Goal: Task Accomplishment & Management: Manage account settings

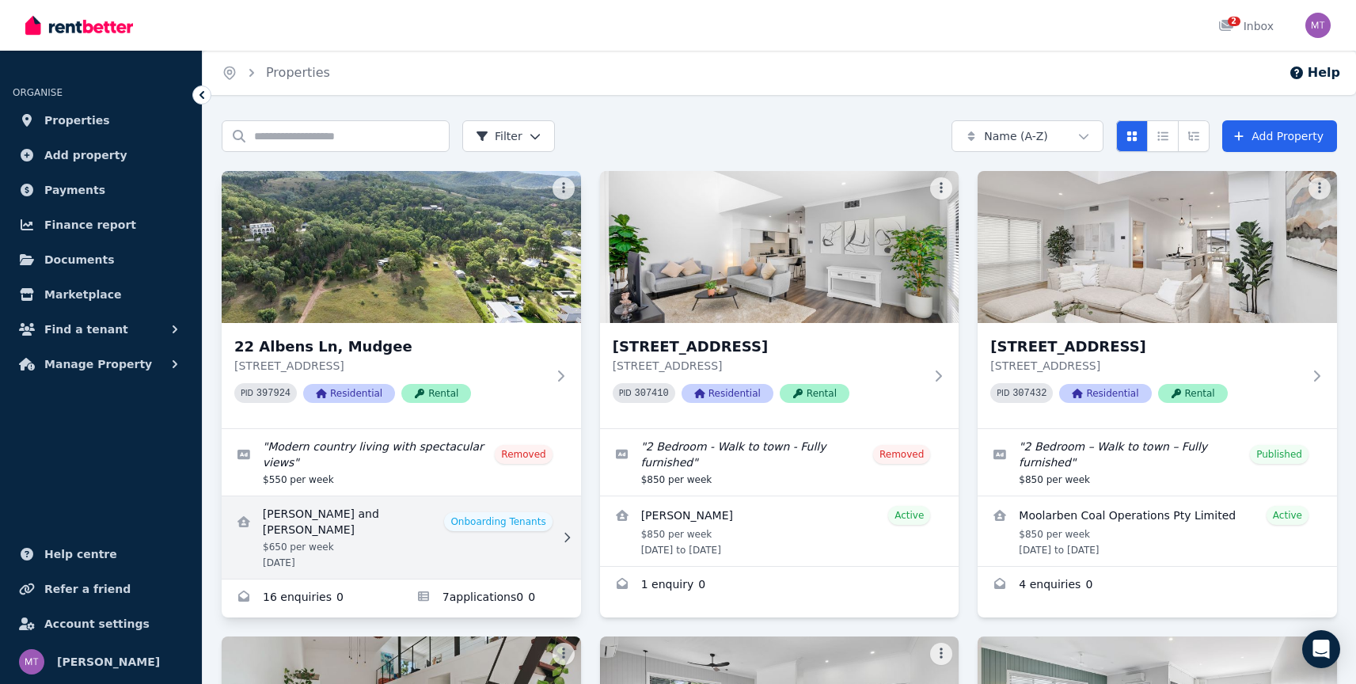
click at [528, 541] on link "View details for Sasha and Floyd Carbone" at bounding box center [401, 537] width 359 height 82
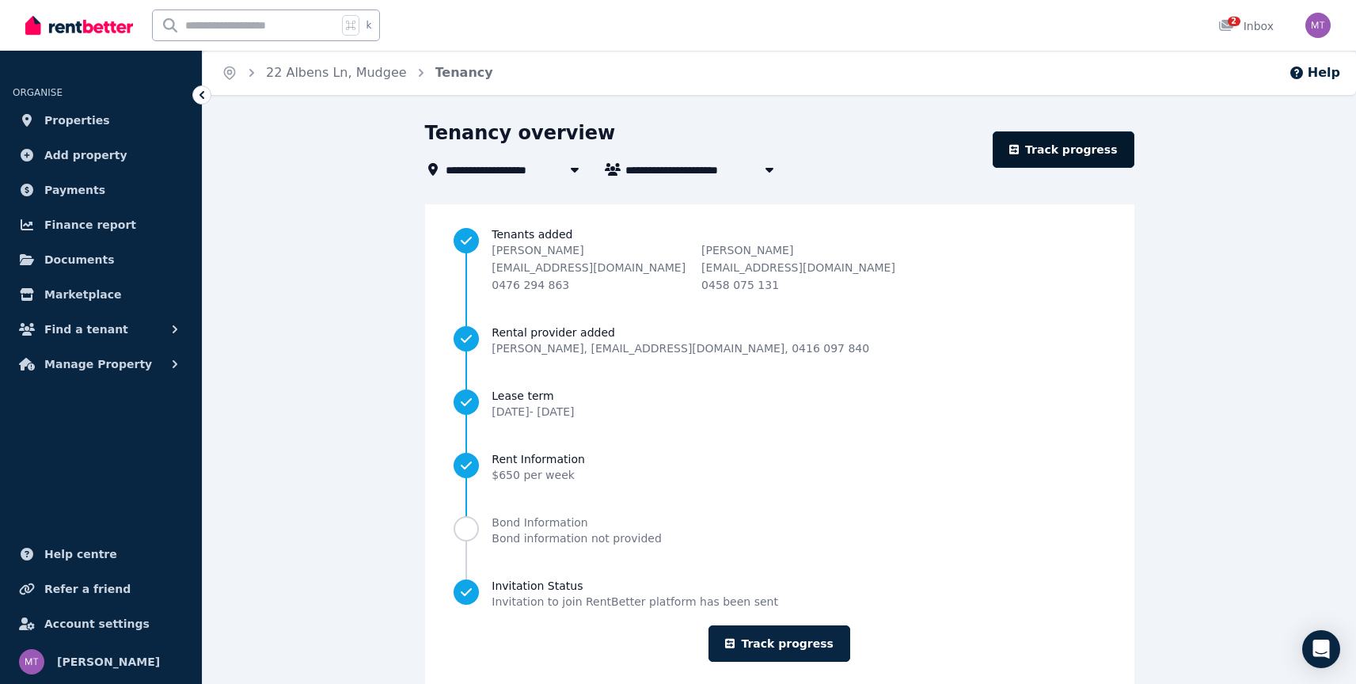
click at [1019, 151] on icon at bounding box center [1013, 149] width 9 height 9
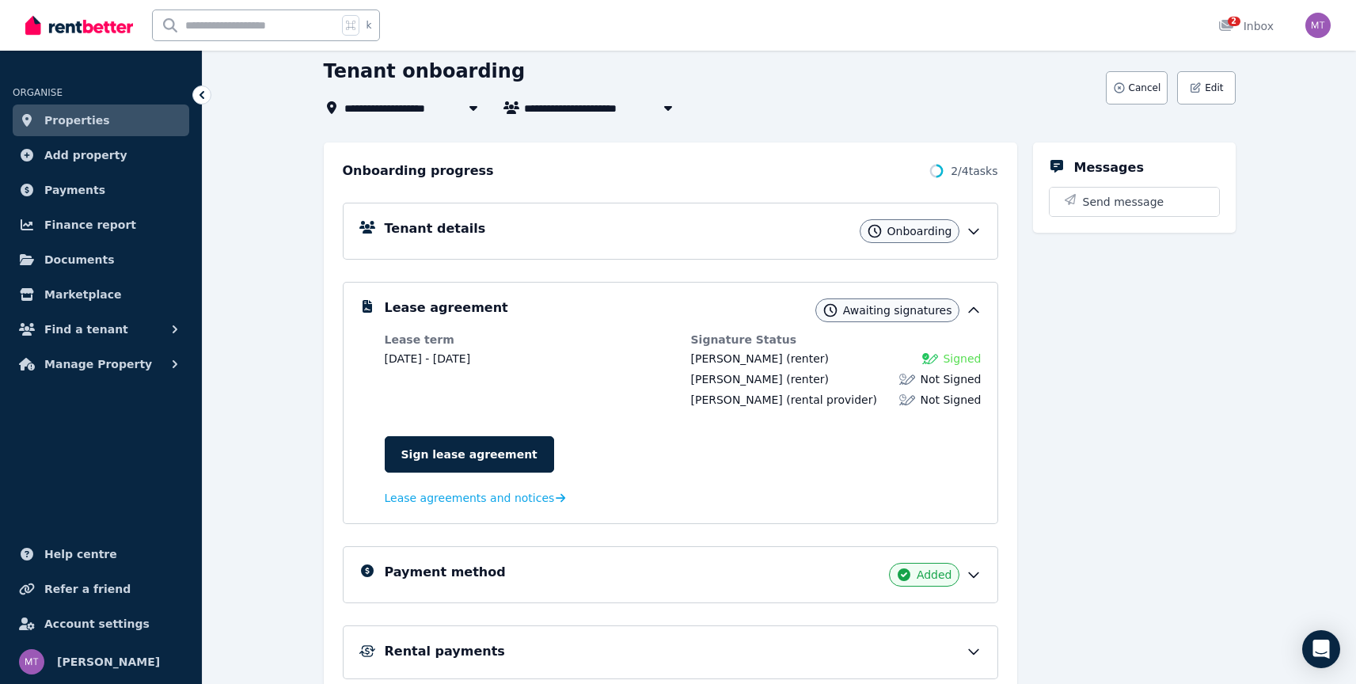
scroll to position [155, 0]
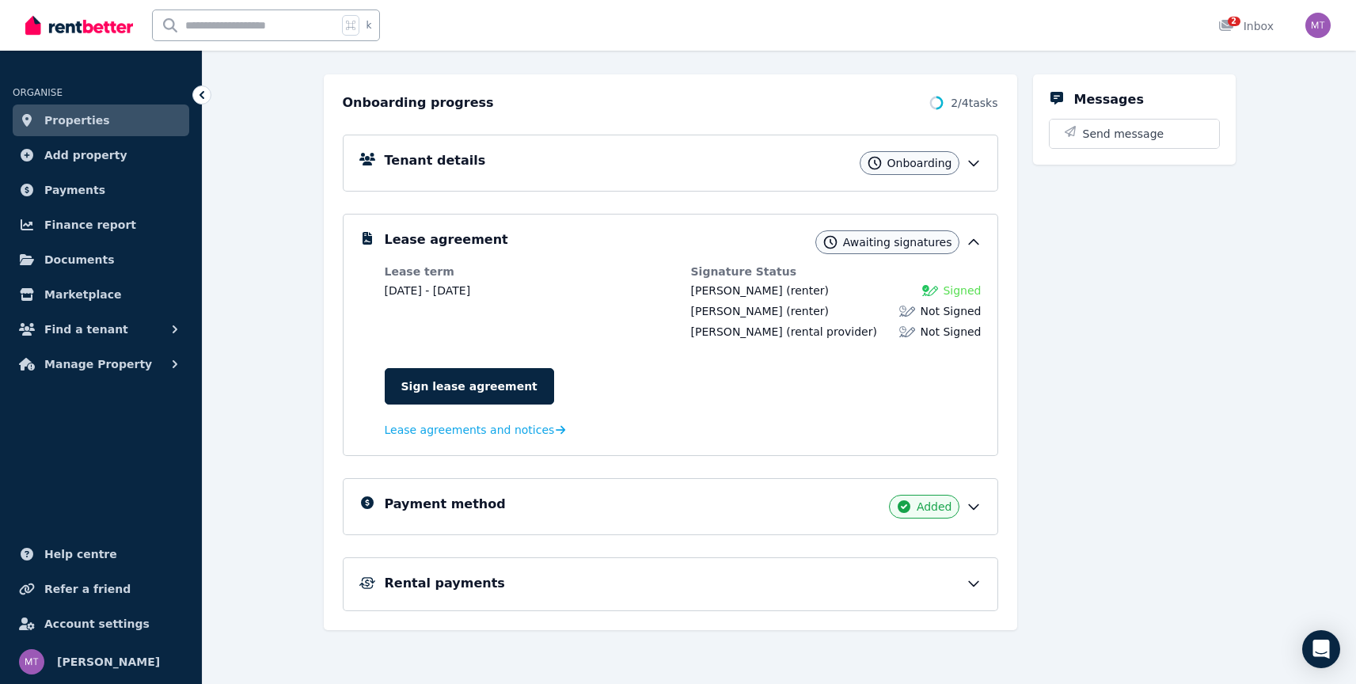
click at [963, 583] on div "Rental payments" at bounding box center [683, 583] width 597 height 19
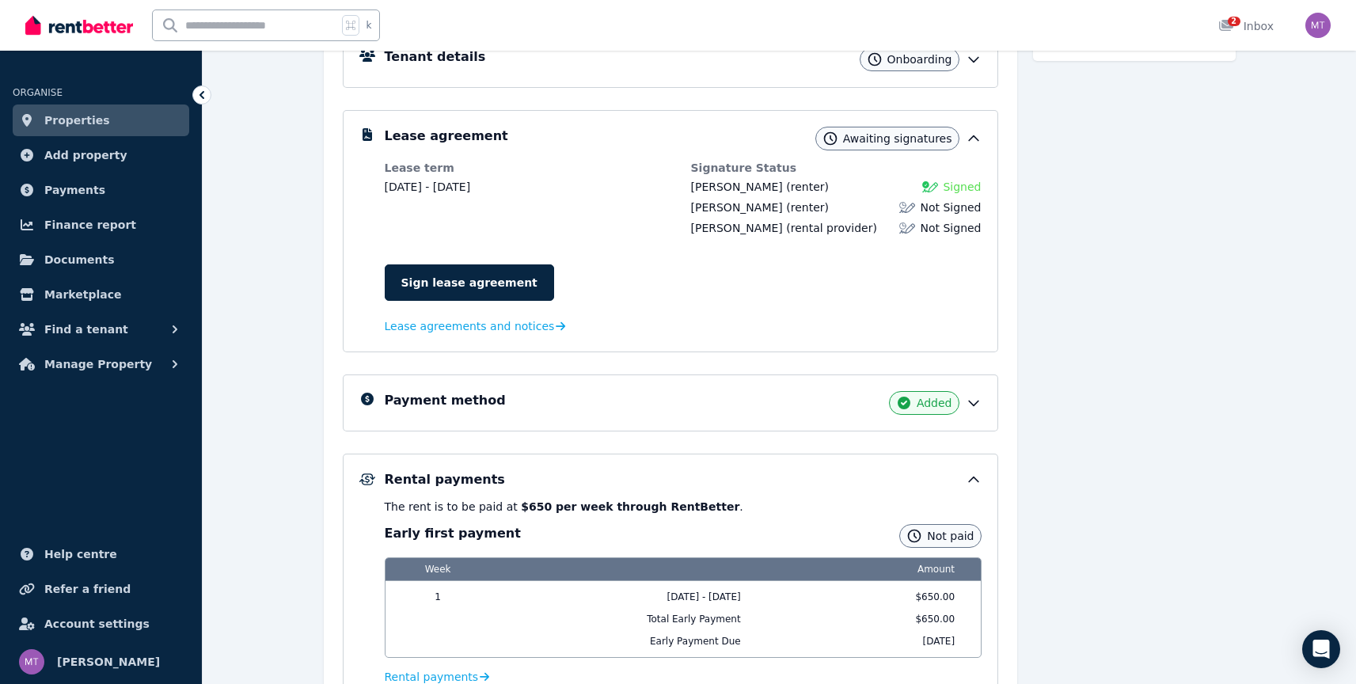
scroll to position [290, 0]
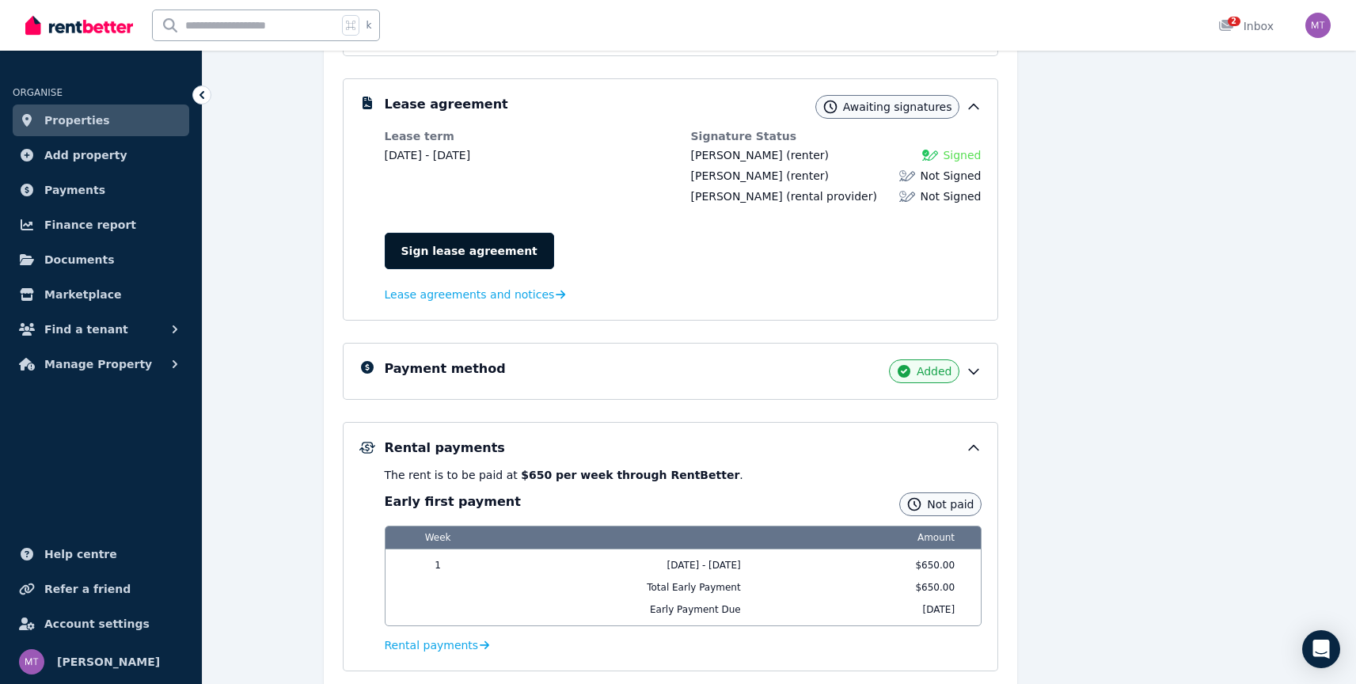
click at [478, 240] on link "Sign lease agreement" at bounding box center [469, 251] width 169 height 36
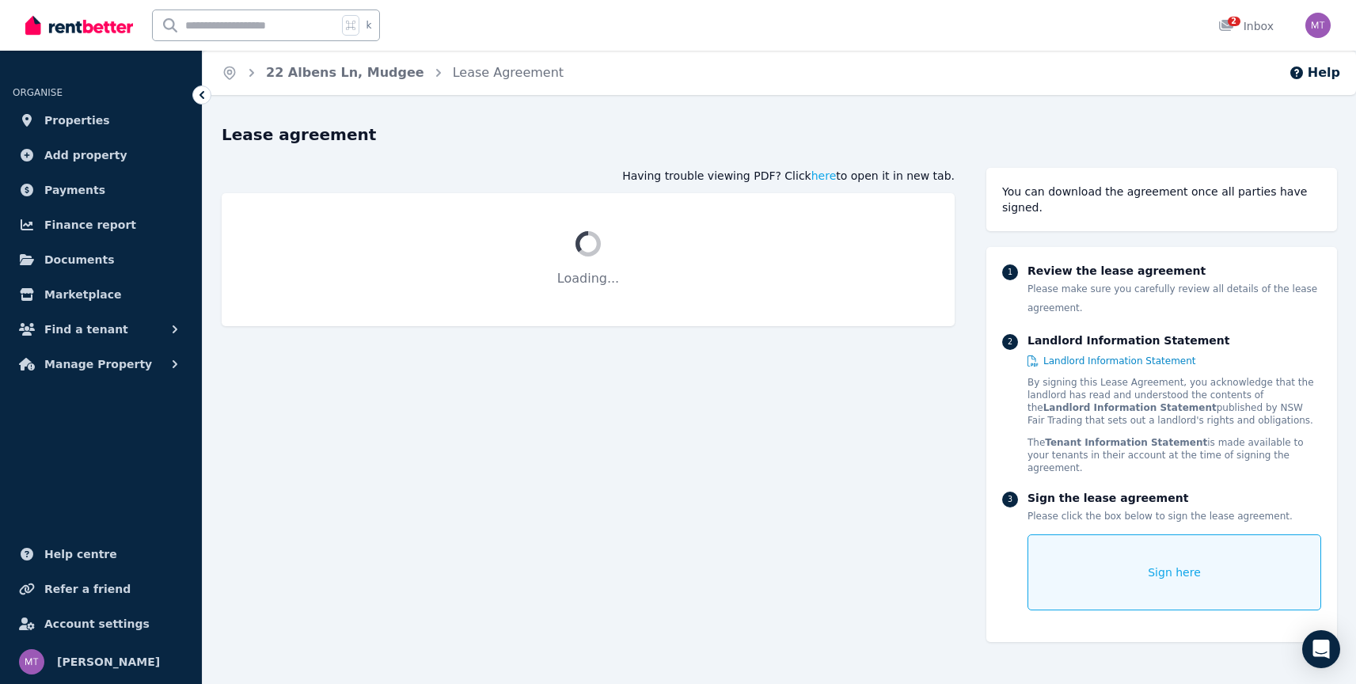
click at [1126, 534] on div "Sign here" at bounding box center [1174, 572] width 294 height 76
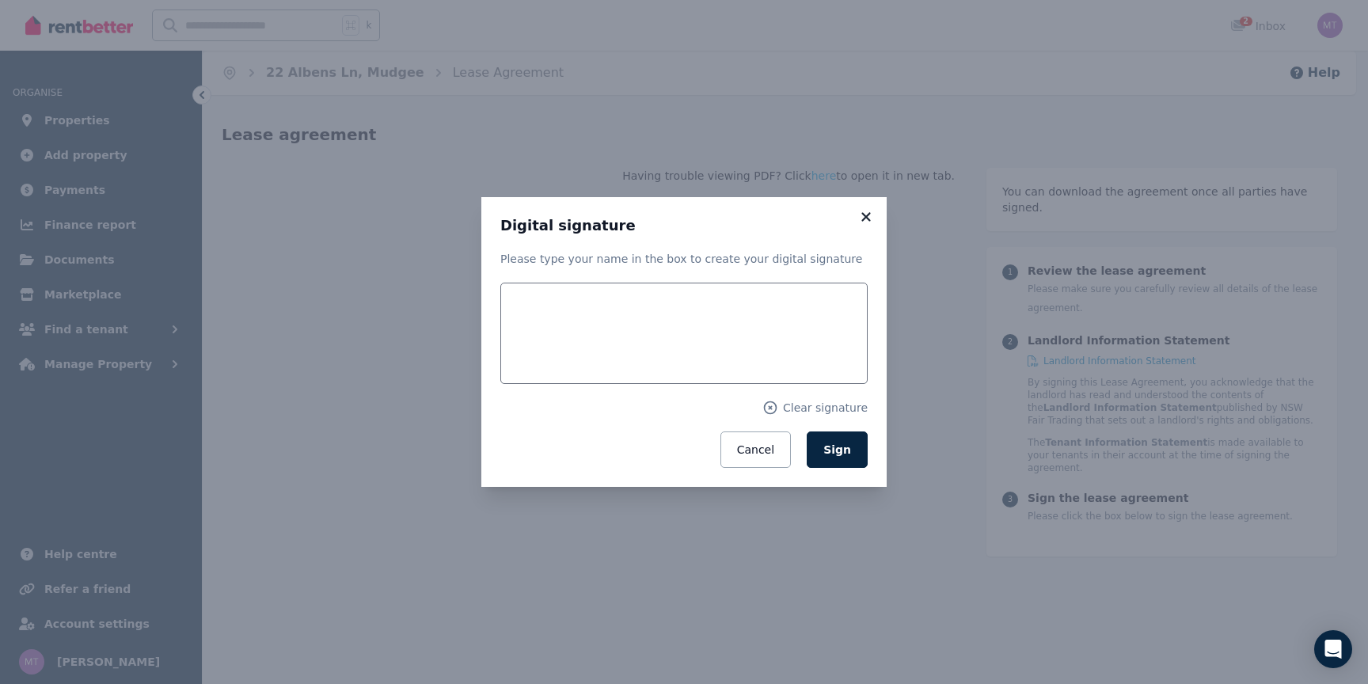
click at [860, 219] on icon at bounding box center [866, 217] width 16 height 14
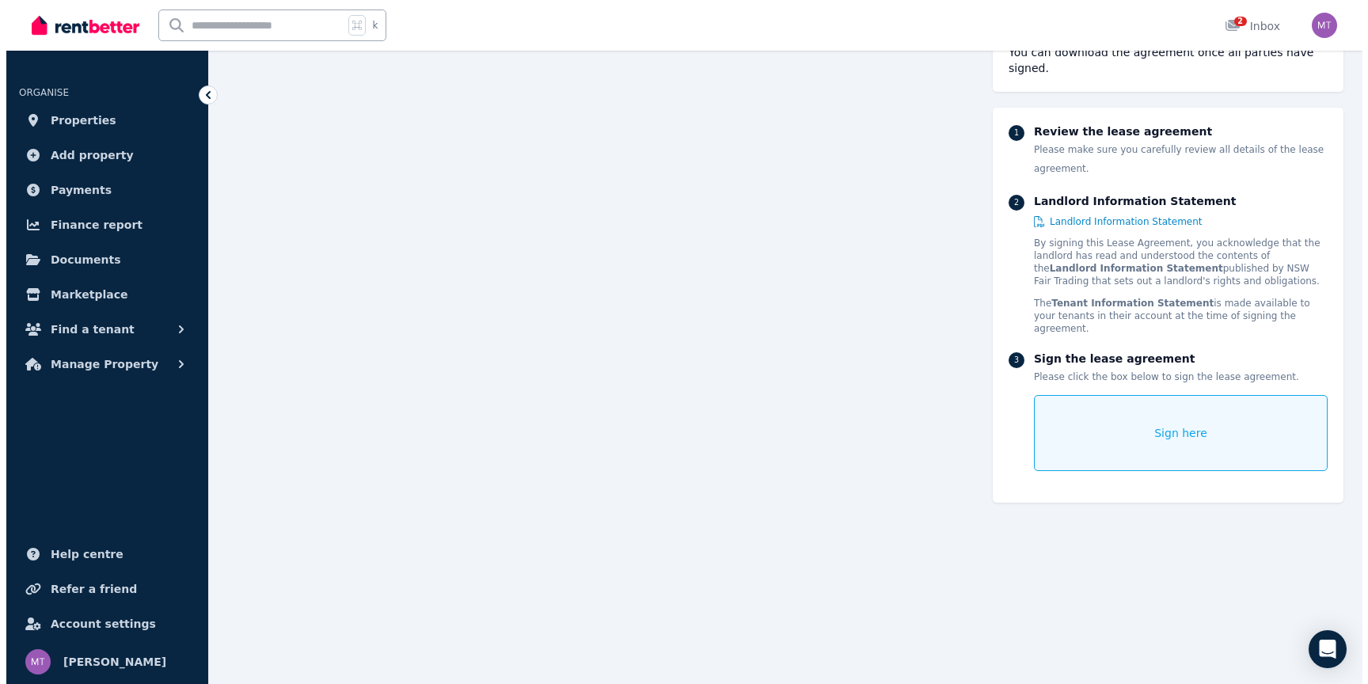
scroll to position [484, 0]
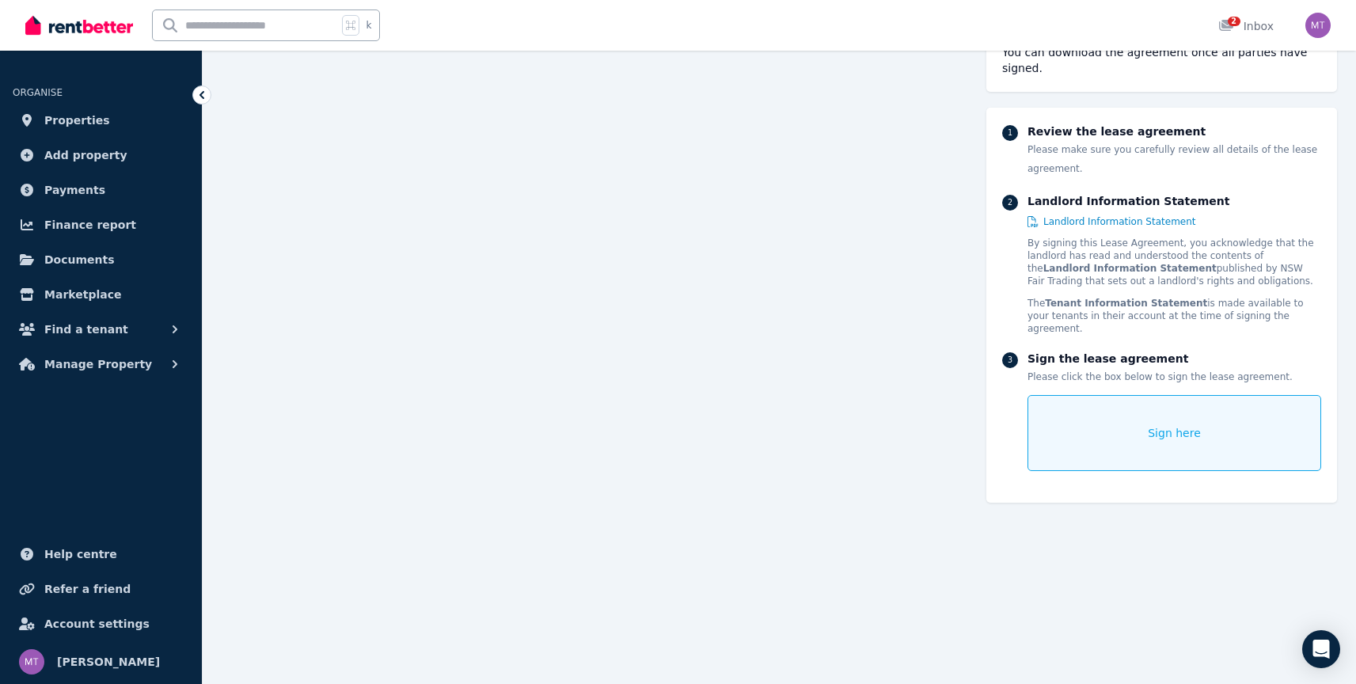
click at [1103, 364] on div "Sign the lease agreement Please click the box below to sign the lease agreement…" at bounding box center [1174, 411] width 294 height 120
click at [1091, 395] on div "Sign here" at bounding box center [1174, 433] width 294 height 76
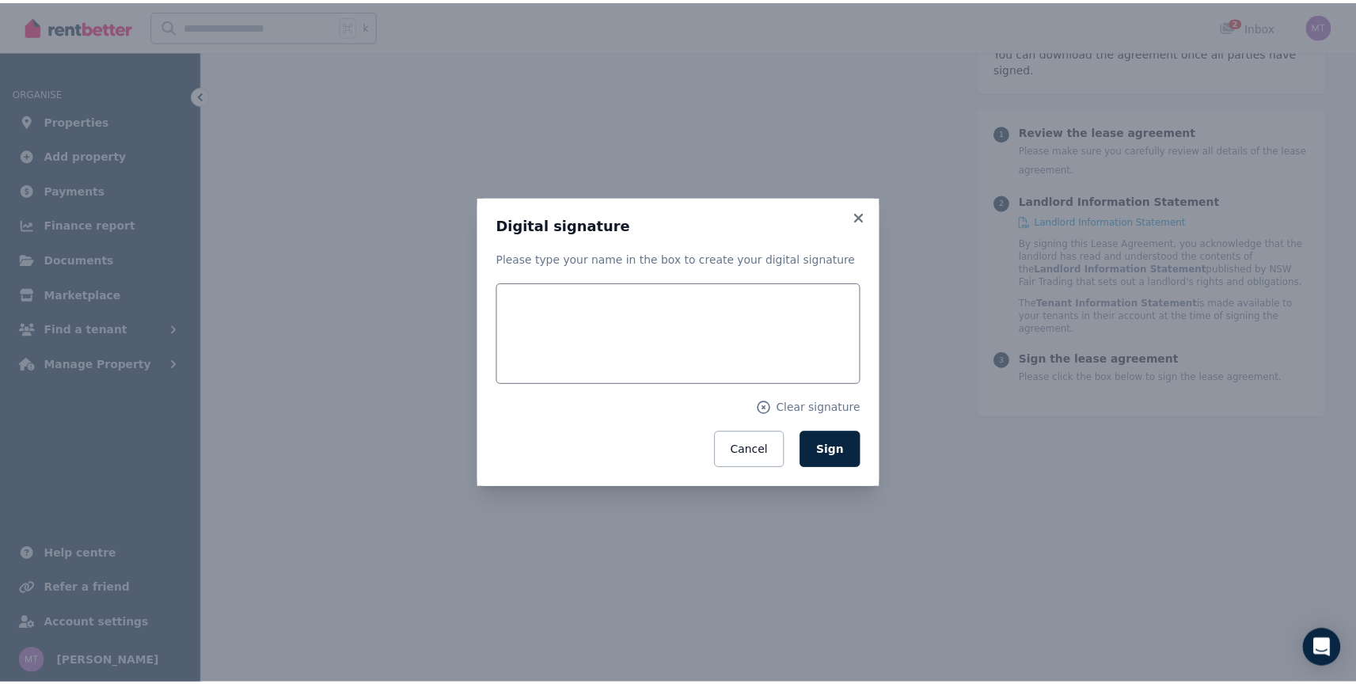
scroll to position [485, 0]
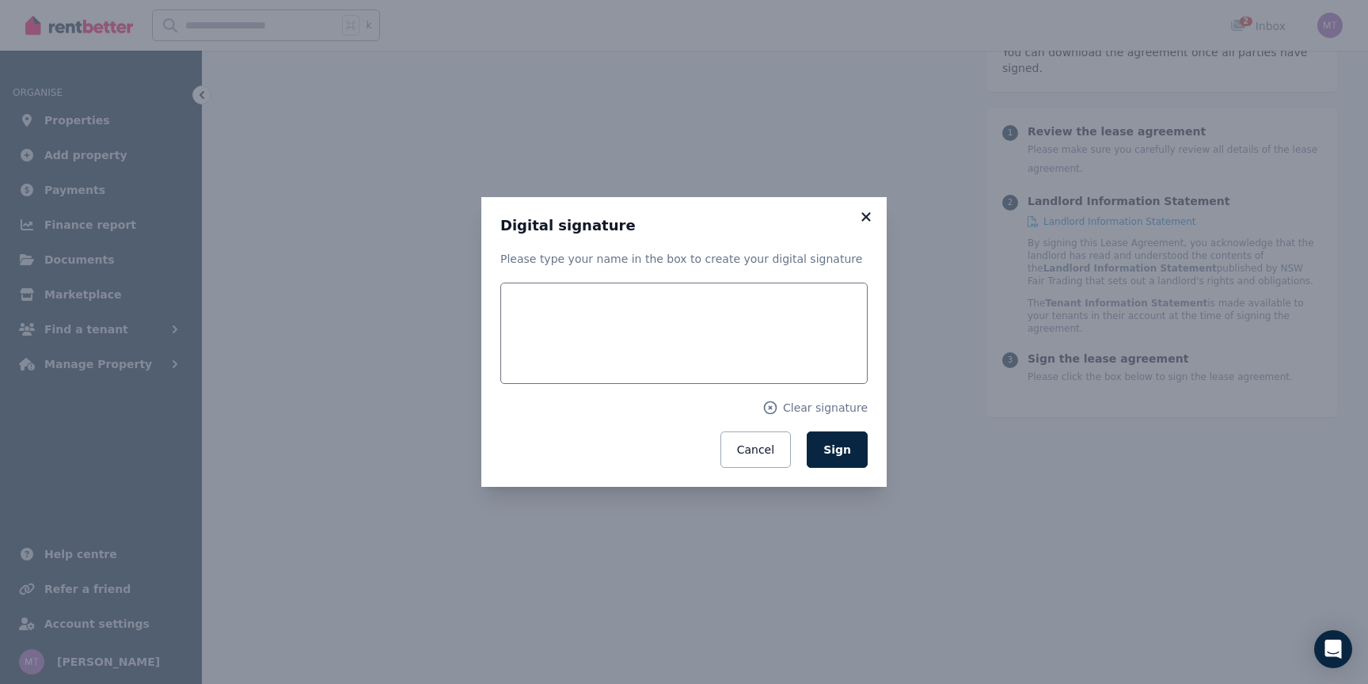
click at [858, 220] on icon at bounding box center [866, 217] width 16 height 14
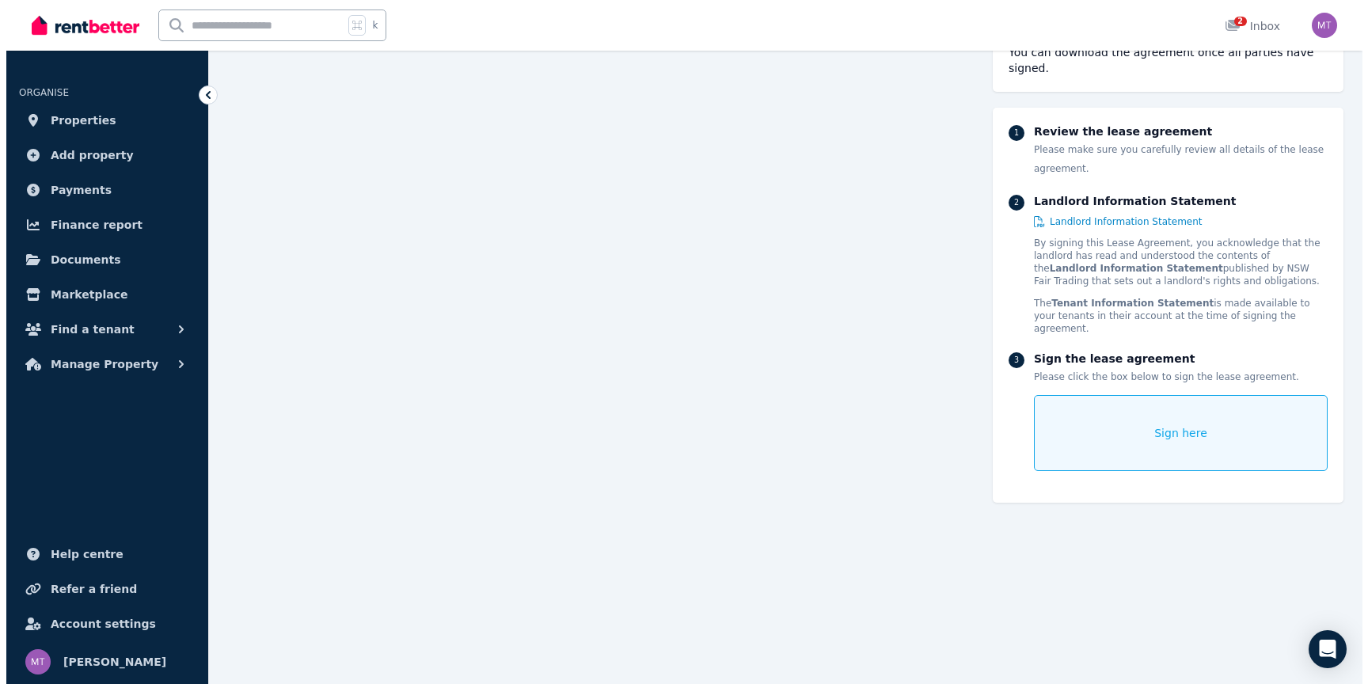
scroll to position [237, 0]
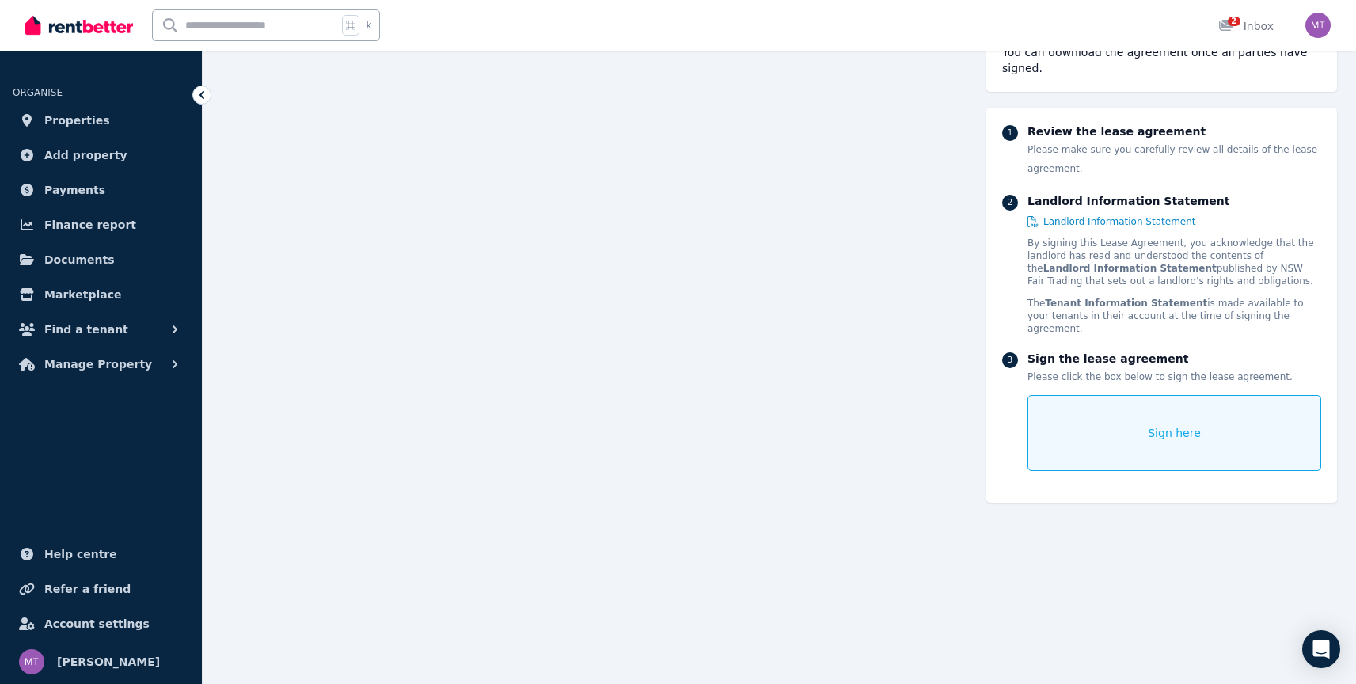
click at [1099, 407] on div "Sign here" at bounding box center [1174, 433] width 294 height 76
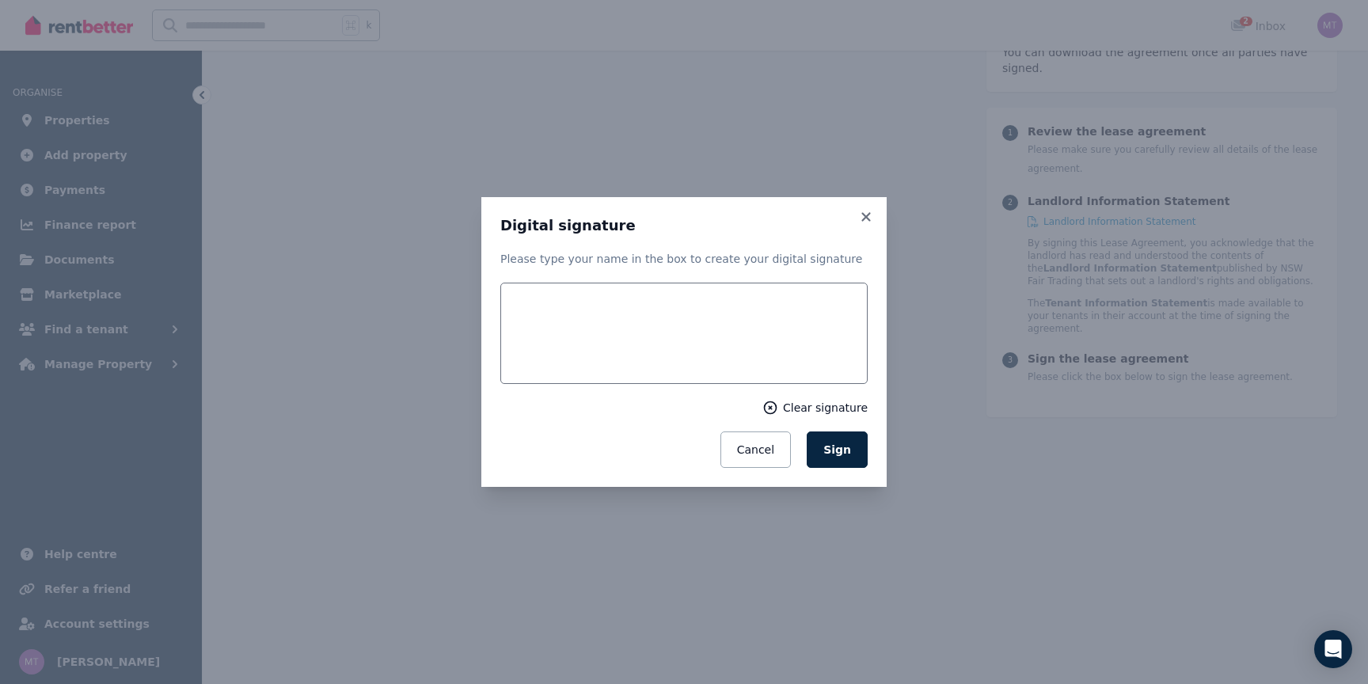
scroll to position [236, 0]
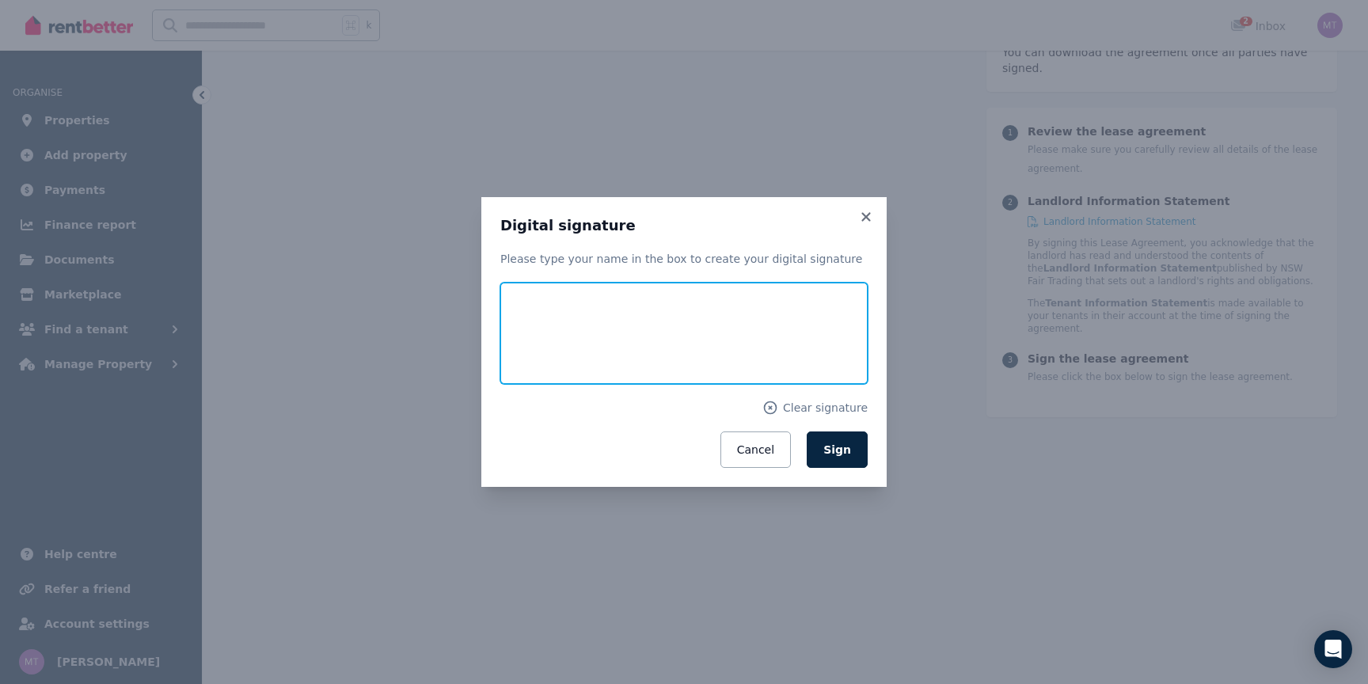
click at [546, 313] on input "text" at bounding box center [683, 333] width 367 height 101
type input "**********"
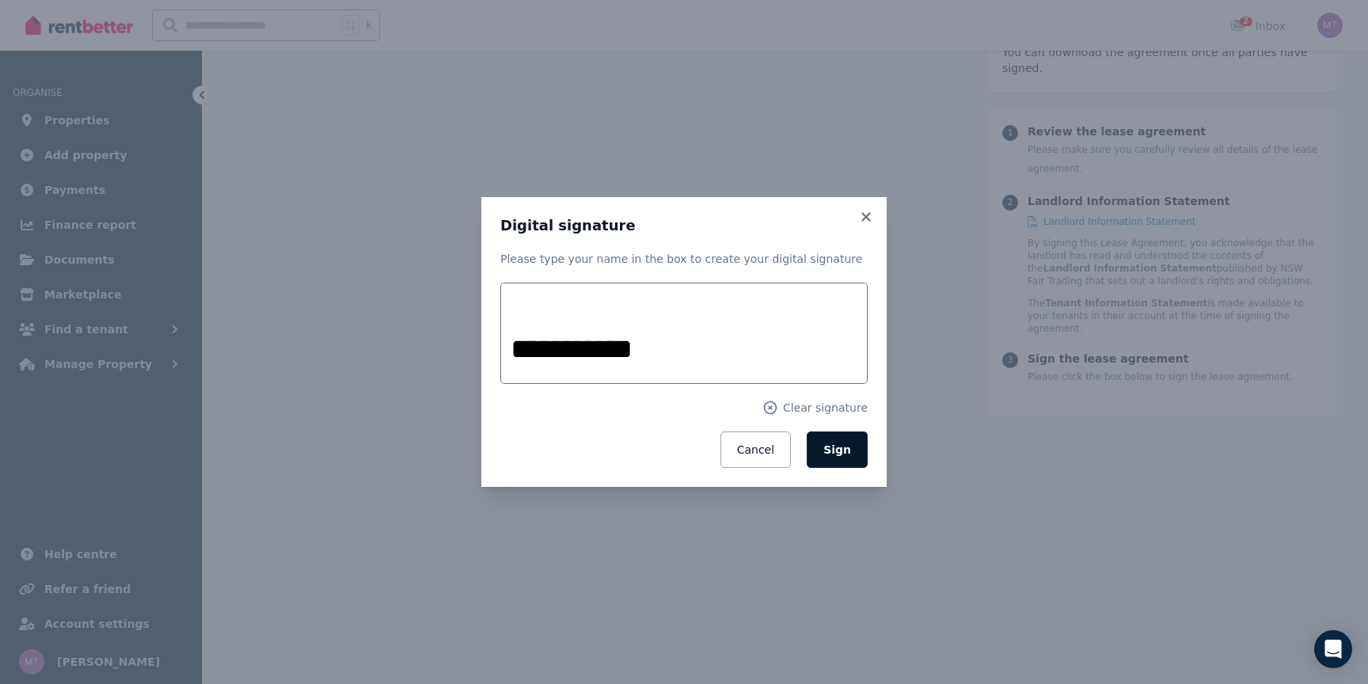
click at [848, 445] on span "Sign" at bounding box center [837, 449] width 28 height 13
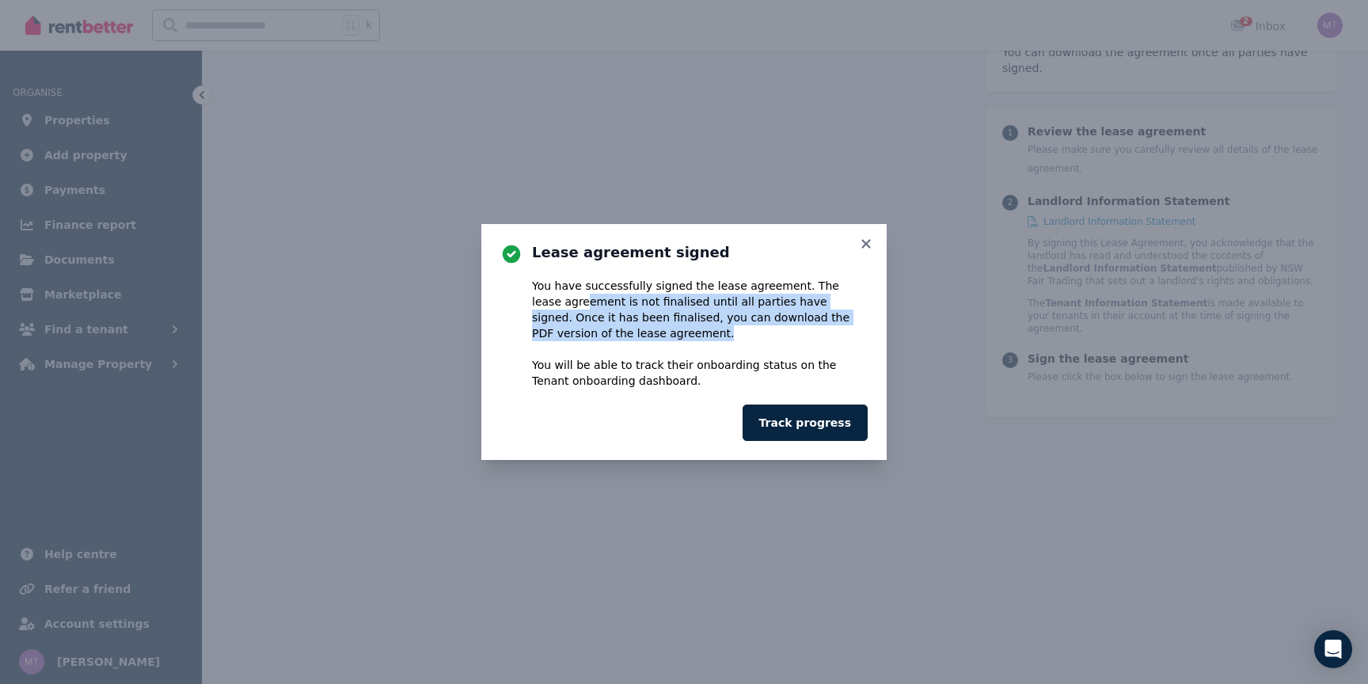
drag, startPoint x: 683, startPoint y: 305, endPoint x: 807, endPoint y: 328, distance: 126.5
click at [807, 328] on div "You have successfully signed the lease agreement. The lease agreement is not fi…" at bounding box center [700, 333] width 336 height 111
click at [810, 317] on div "You have successfully signed the lease agreement. The lease agreement is not fi…" at bounding box center [700, 333] width 336 height 111
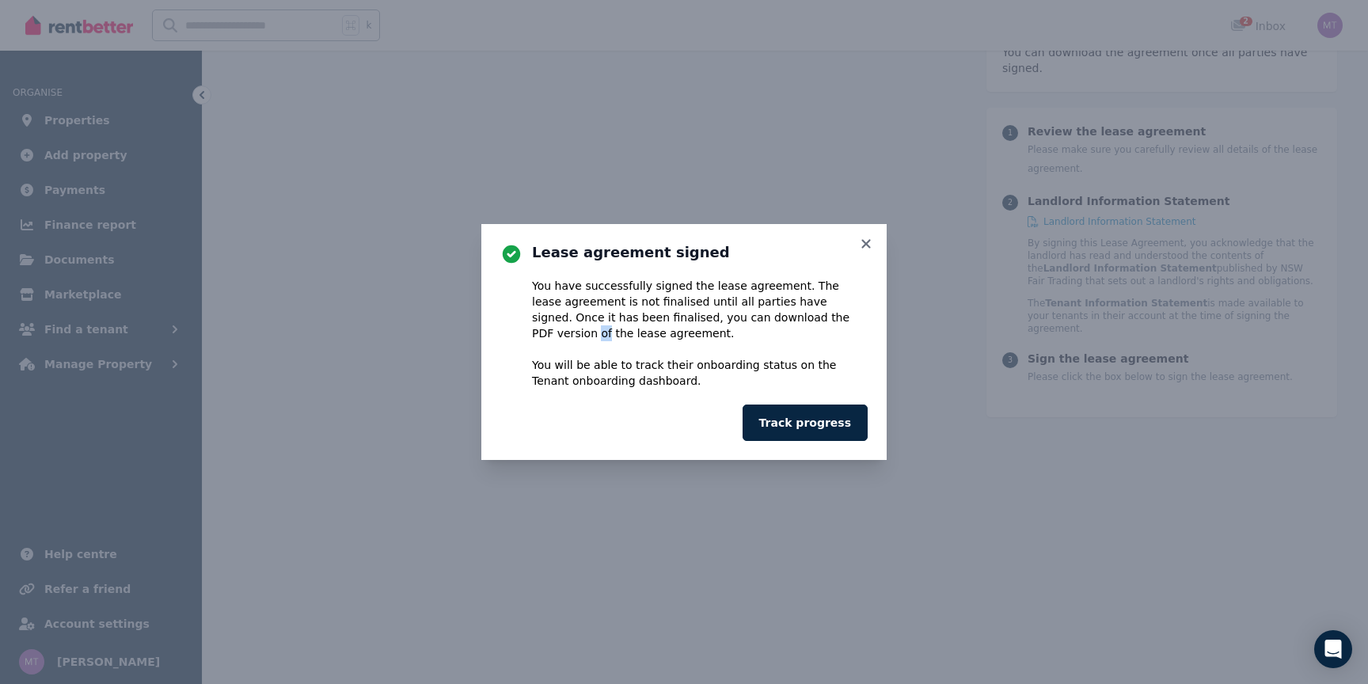
click at [810, 317] on div "You have successfully signed the lease agreement. The lease agreement is not fi…" at bounding box center [700, 333] width 336 height 111
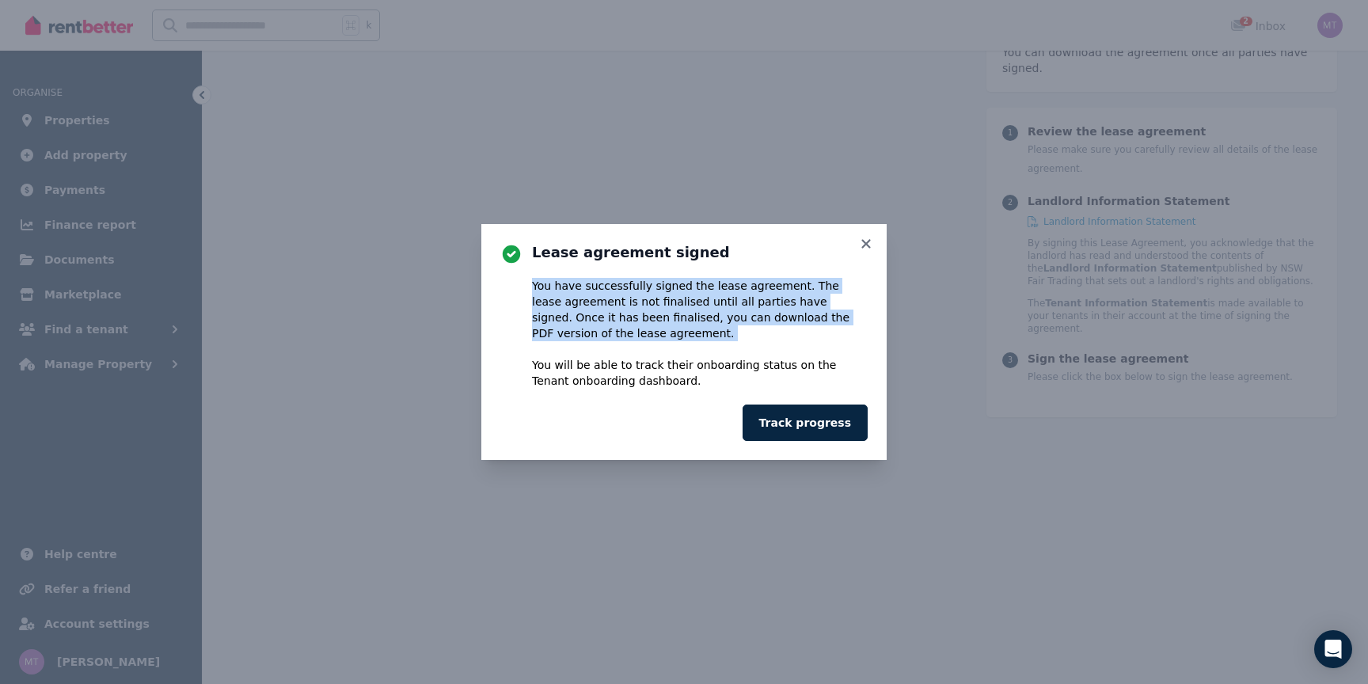
click at [810, 317] on div "You have successfully signed the lease agreement. The lease agreement is not fi…" at bounding box center [700, 333] width 336 height 111
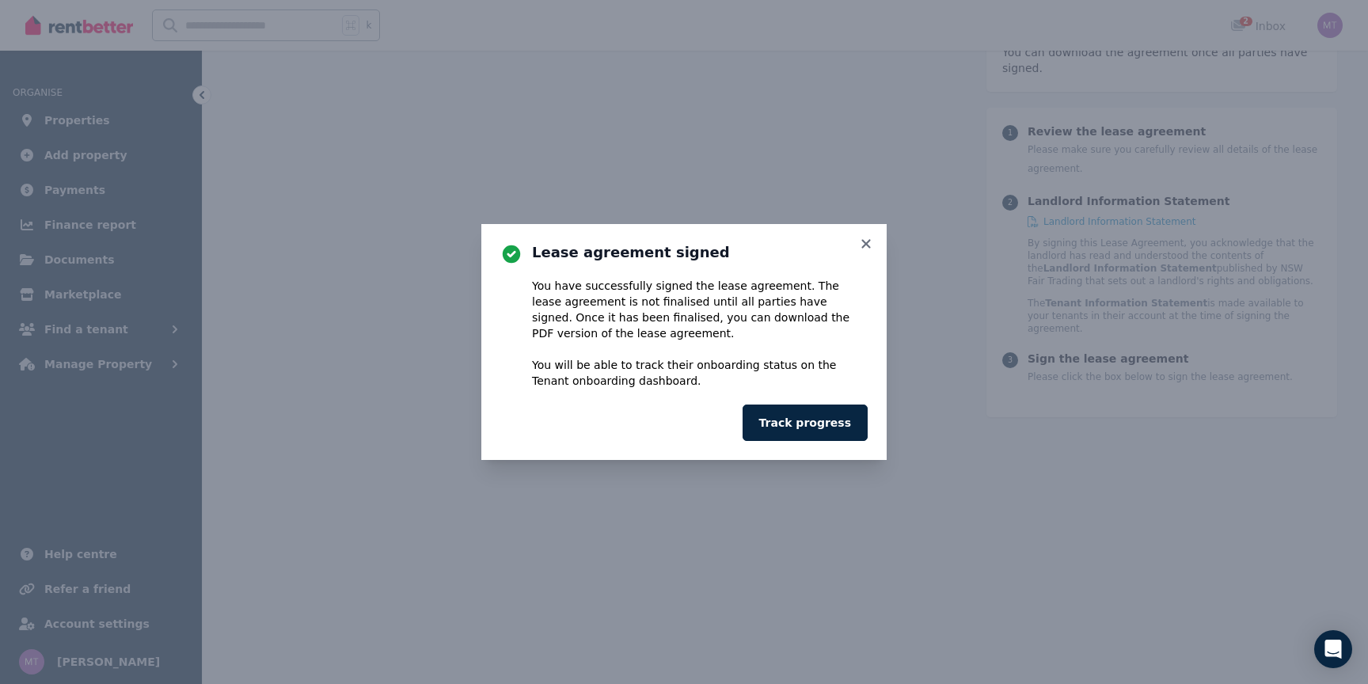
click at [697, 321] on div "You have successfully signed the lease agreement. The lease agreement is not fi…" at bounding box center [700, 333] width 336 height 111
drag, startPoint x: 595, startPoint y: 318, endPoint x: 822, endPoint y: 322, distance: 226.4
click at [822, 322] on div "You have successfully signed the lease agreement. The lease agreement is not fi…" at bounding box center [700, 333] width 336 height 111
click at [826, 418] on button "Track progress" at bounding box center [804, 422] width 125 height 36
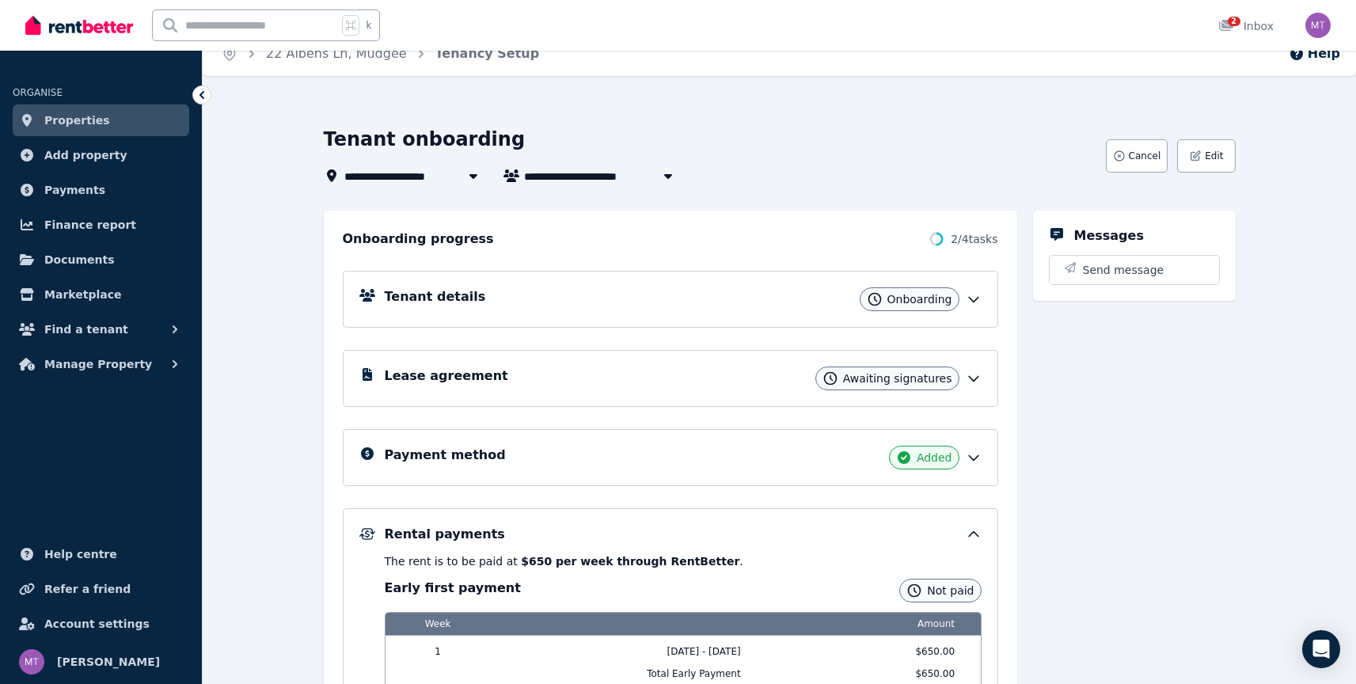
scroll to position [23, 0]
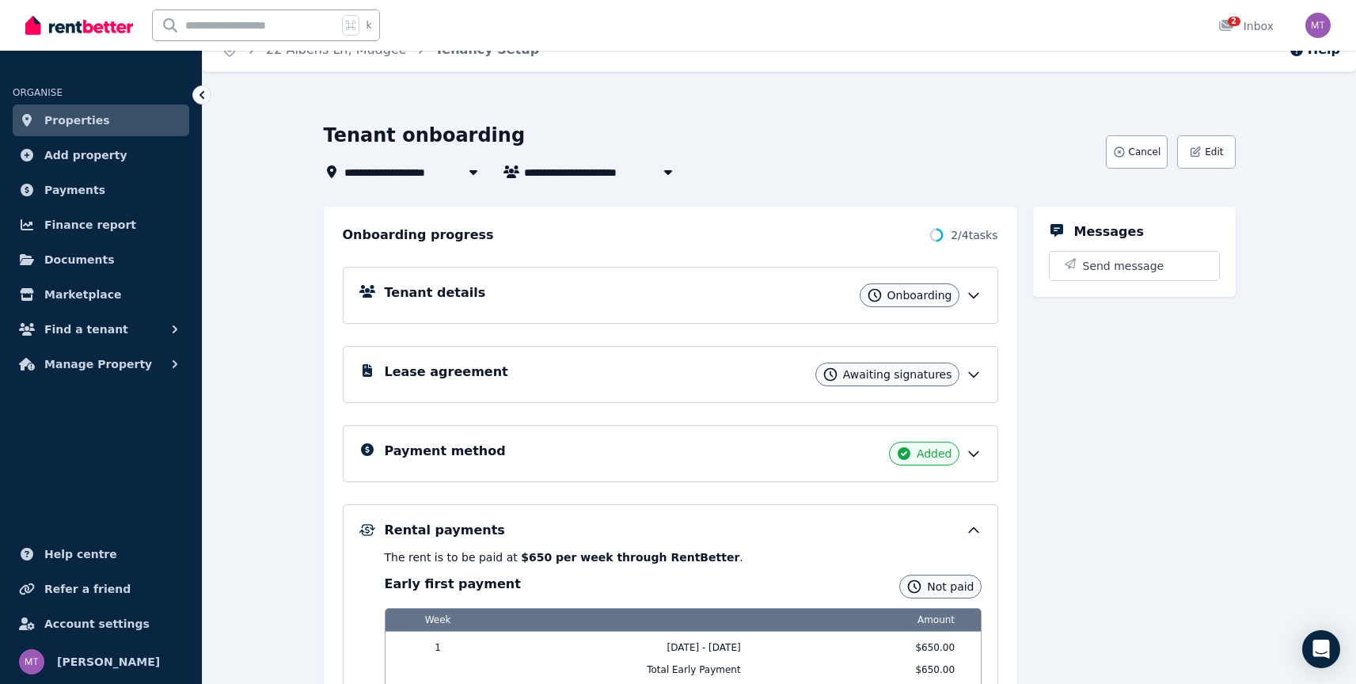
click at [977, 389] on div "Lease agreement Awaiting signatures" at bounding box center [670, 374] width 655 height 57
click at [971, 378] on icon at bounding box center [974, 374] width 16 height 16
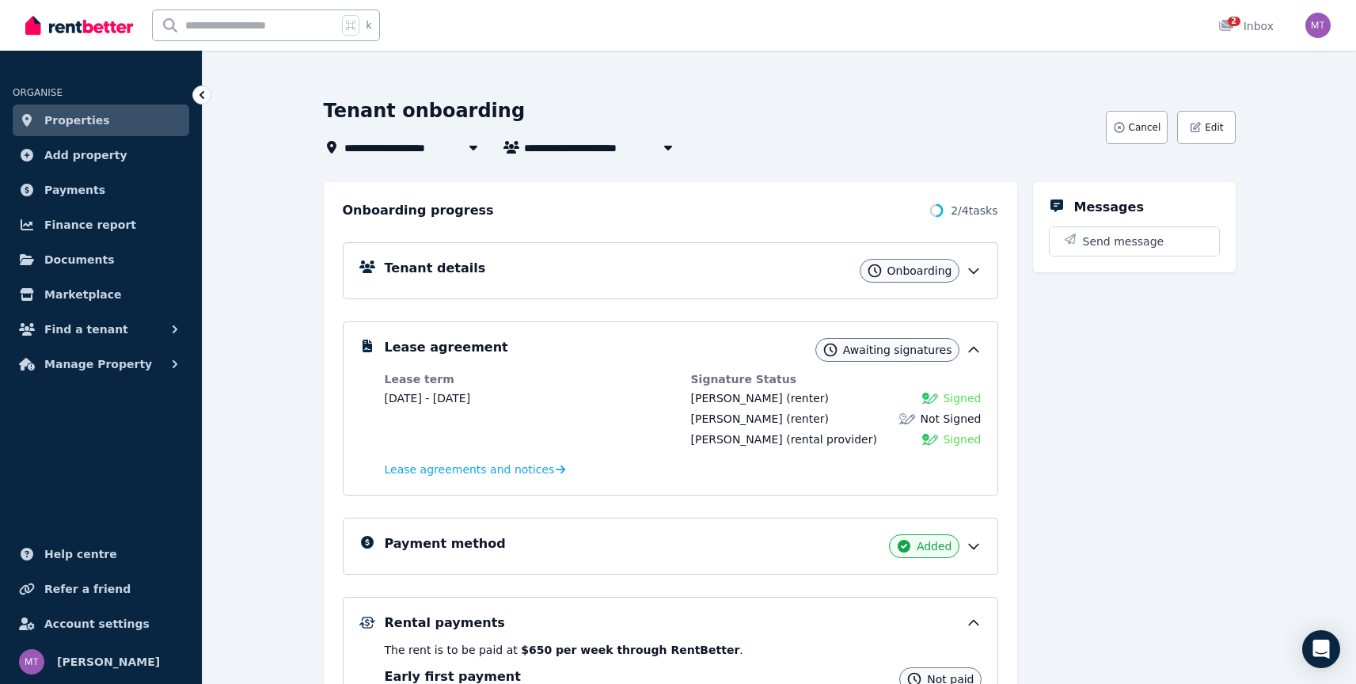
click at [969, 263] on icon at bounding box center [974, 271] width 16 height 16
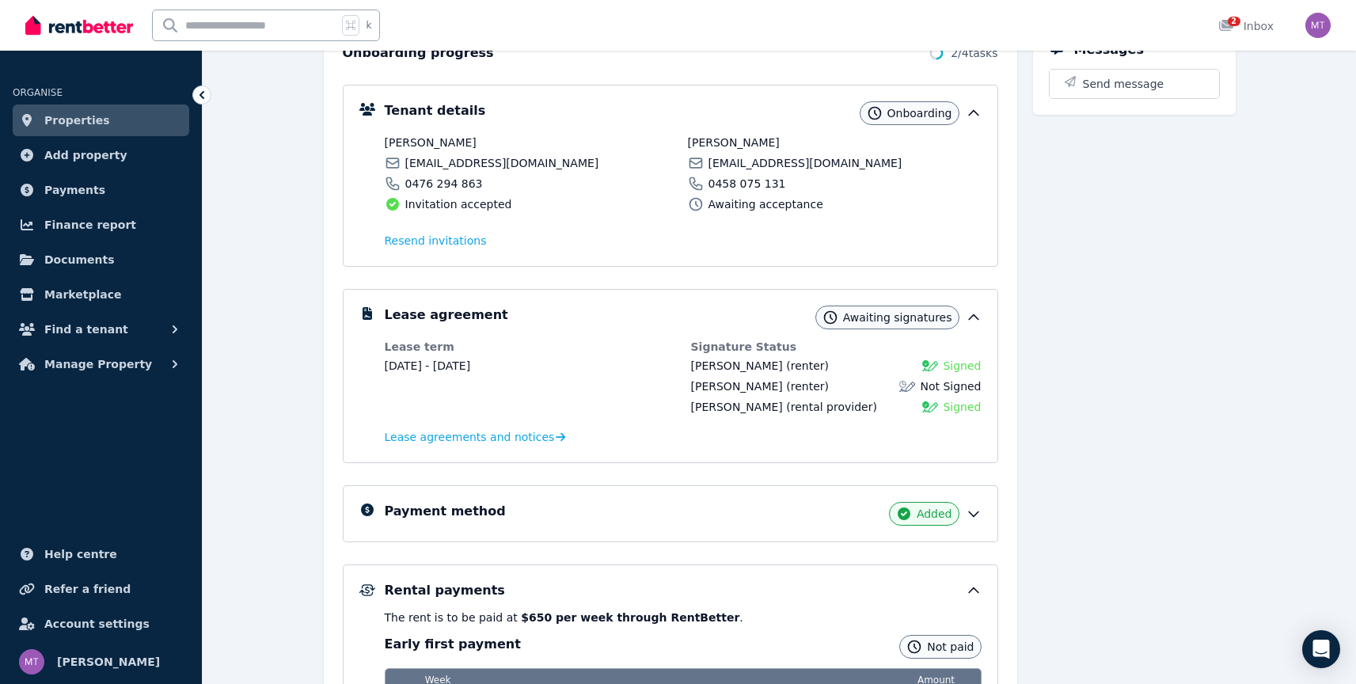
scroll to position [204, 0]
click at [292, 217] on div "**********" at bounding box center [779, 414] width 1153 height 946
click at [304, 287] on div "**********" at bounding box center [779, 414] width 1153 height 946
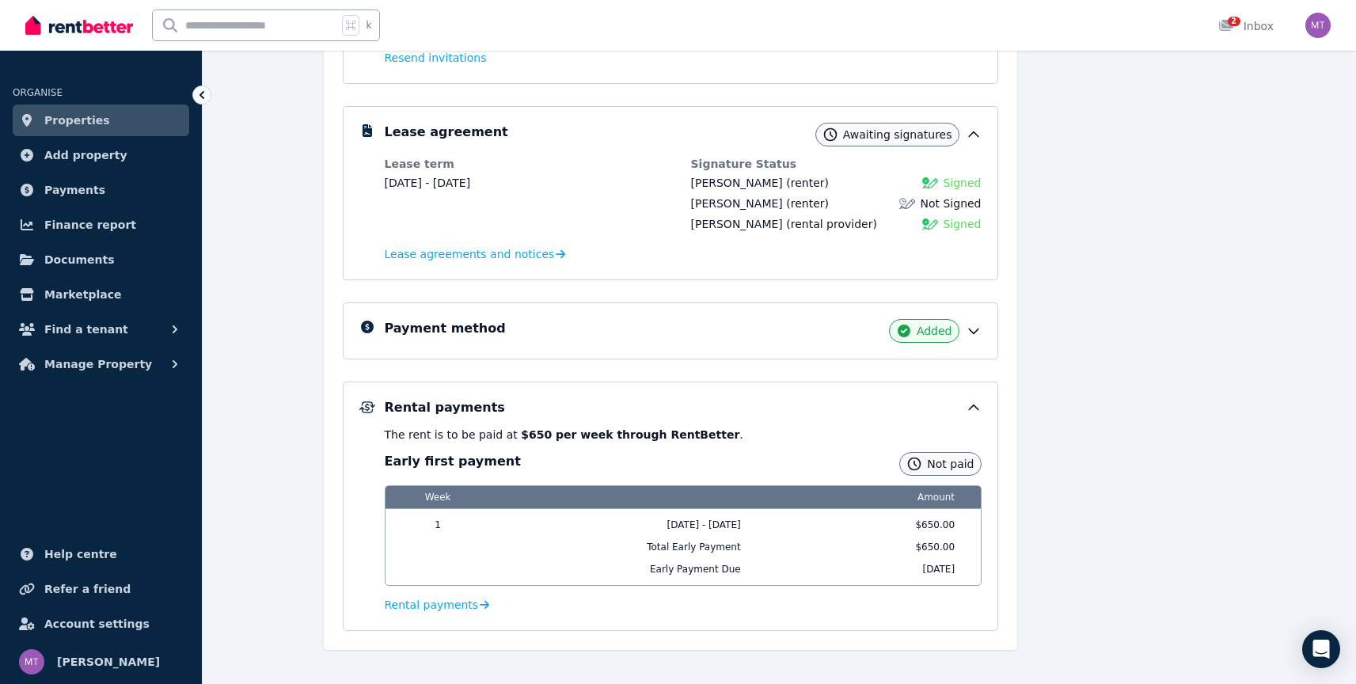
scroll to position [408, 0]
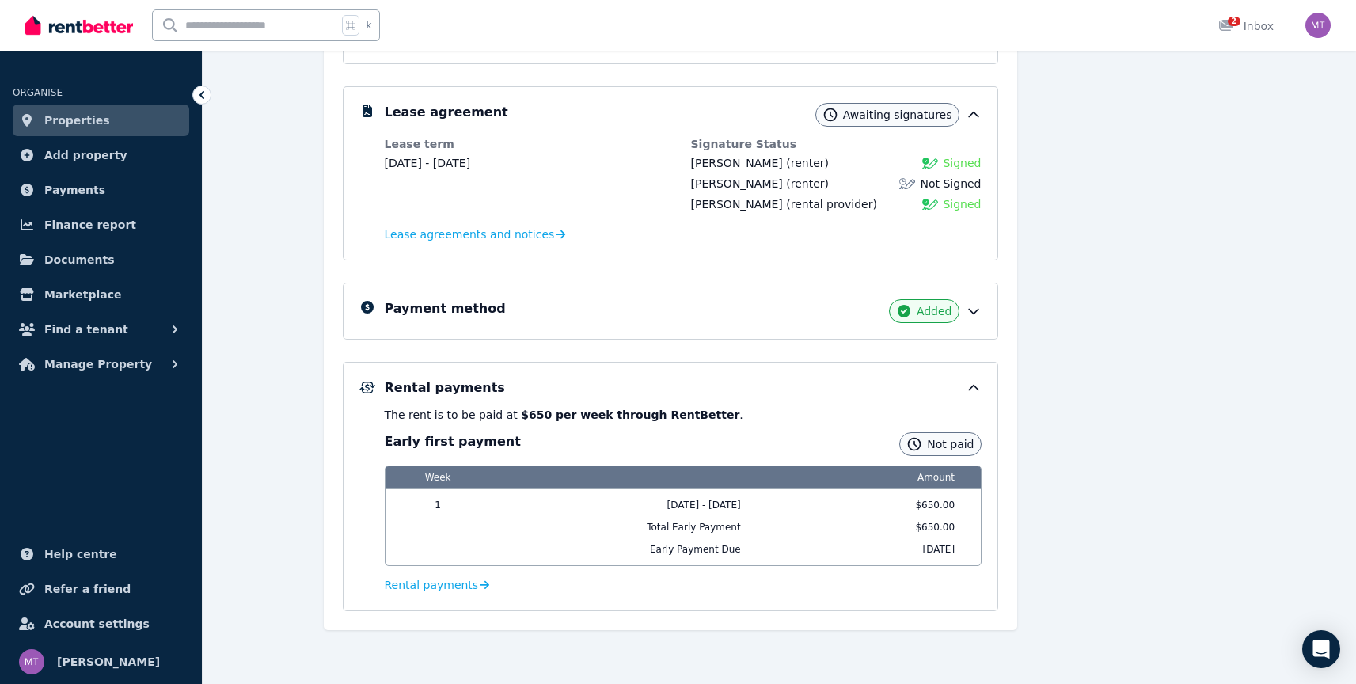
drag, startPoint x: 355, startPoint y: 104, endPoint x: 998, endPoint y: 549, distance: 782.3
click at [998, 549] on div "Onboarding progress 2 / 4 tasks Tenant details Onboarding Sasha Carbone sashaca…" at bounding box center [670, 226] width 693 height 808
click at [1050, 551] on div "Messages Send message" at bounding box center [1134, 226] width 203 height 808
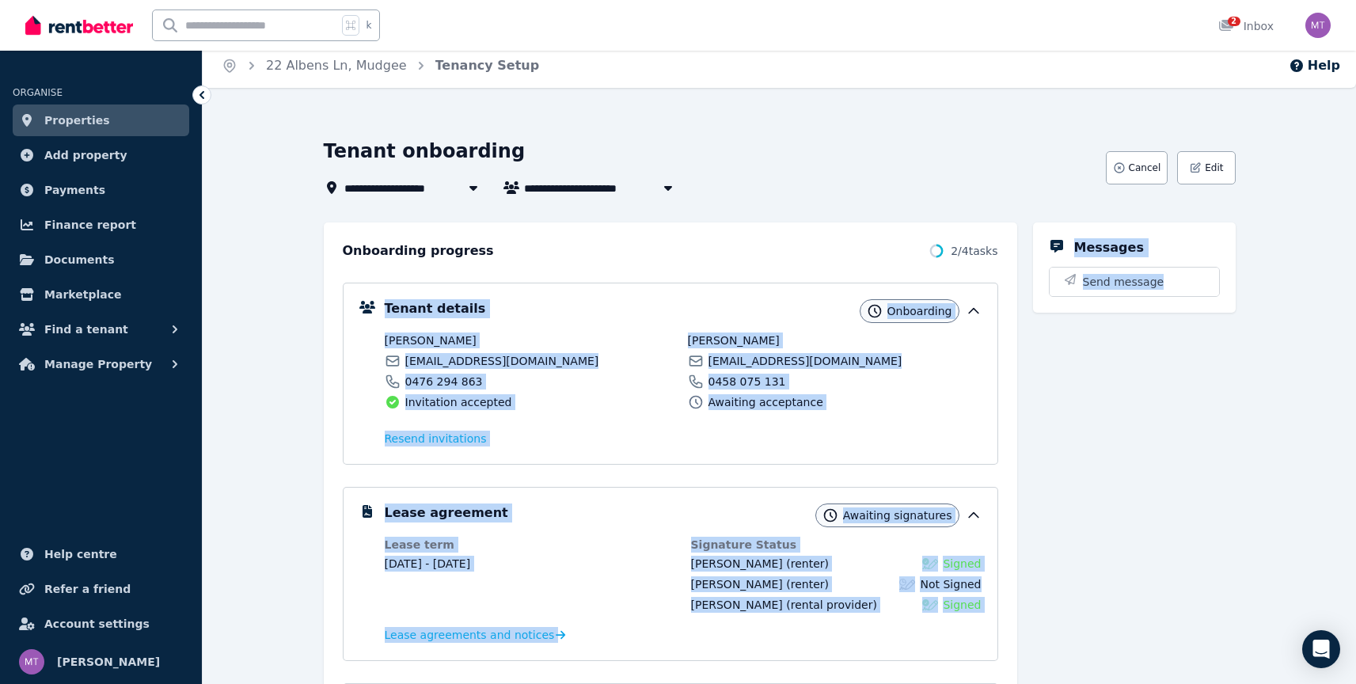
scroll to position [0, 0]
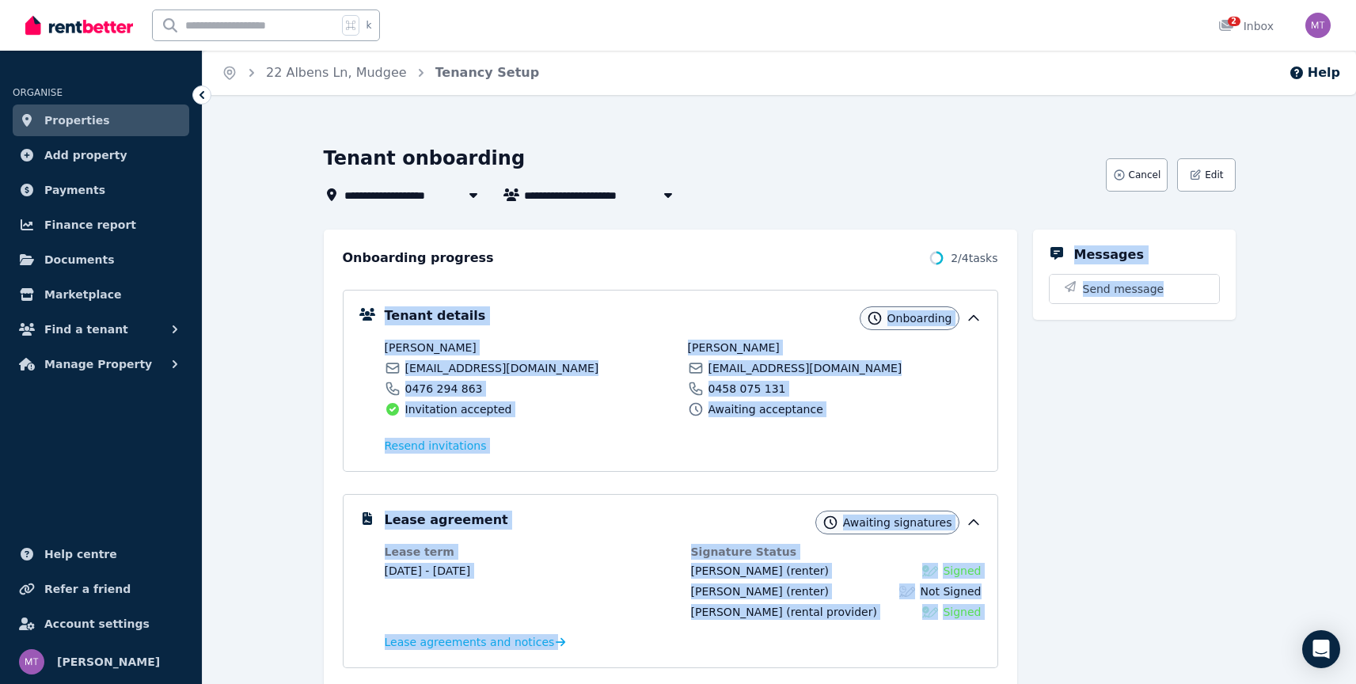
drag, startPoint x: 1065, startPoint y: 576, endPoint x: 336, endPoint y: 286, distance: 784.7
click at [339, 286] on div "Onboarding progress 2 / 4 tasks Tenant details Onboarding Sasha Carbone sashaca…" at bounding box center [780, 634] width 912 height 808
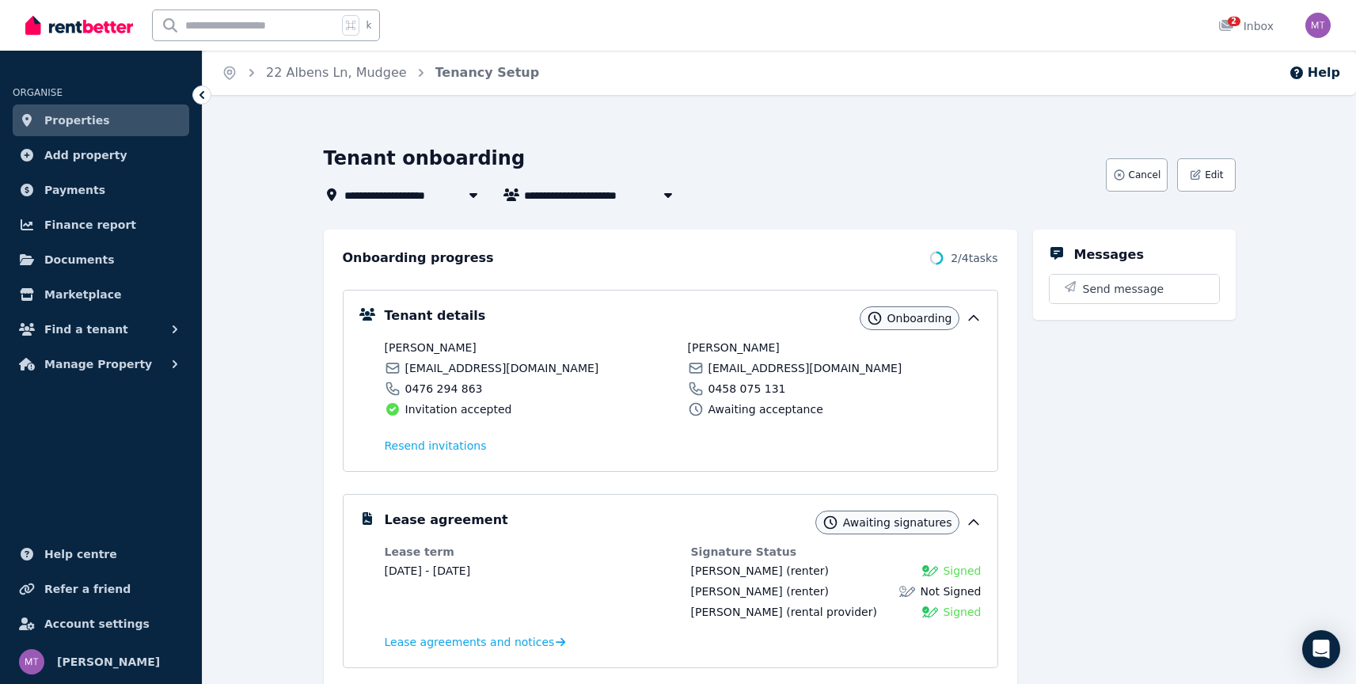
click at [272, 287] on div "**********" at bounding box center [779, 619] width 1153 height 946
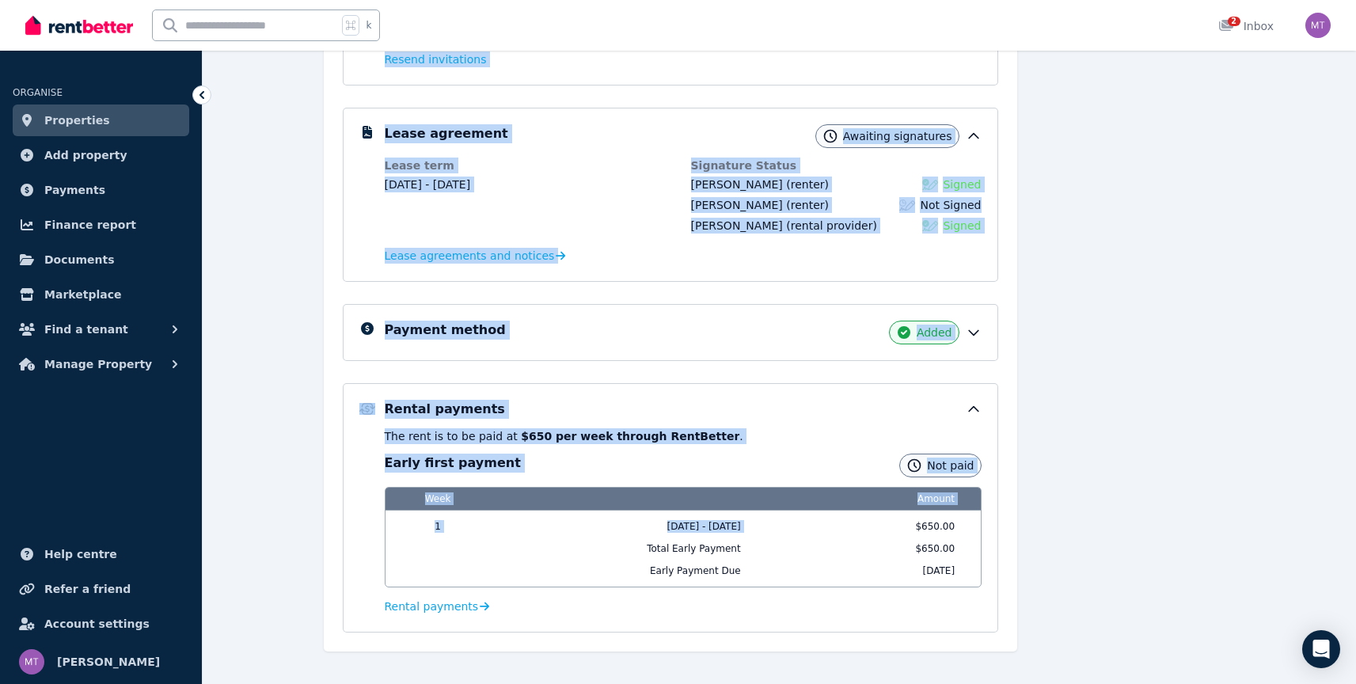
scroll to position [408, 0]
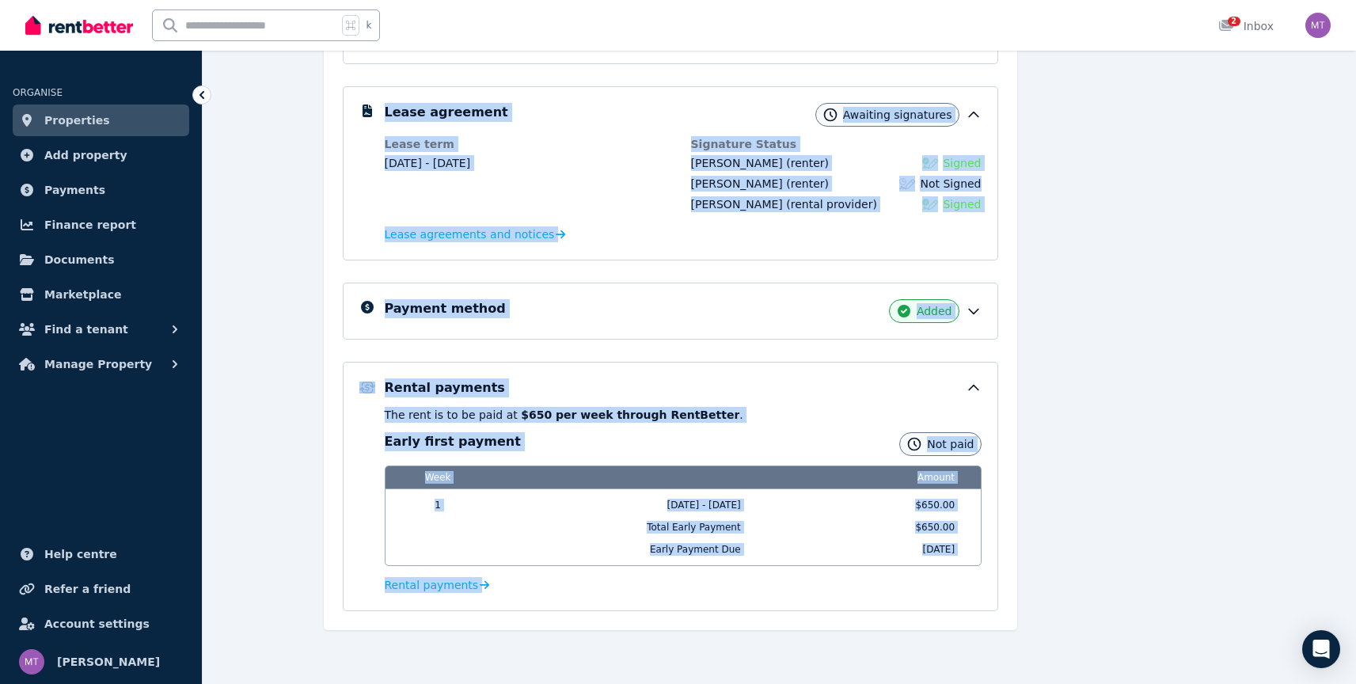
drag, startPoint x: 297, startPoint y: 275, endPoint x: 1088, endPoint y: 579, distance: 848.1
click at [1090, 581] on div "**********" at bounding box center [779, 211] width 1153 height 946
click at [1088, 579] on div "Messages Send message" at bounding box center [1134, 226] width 203 height 808
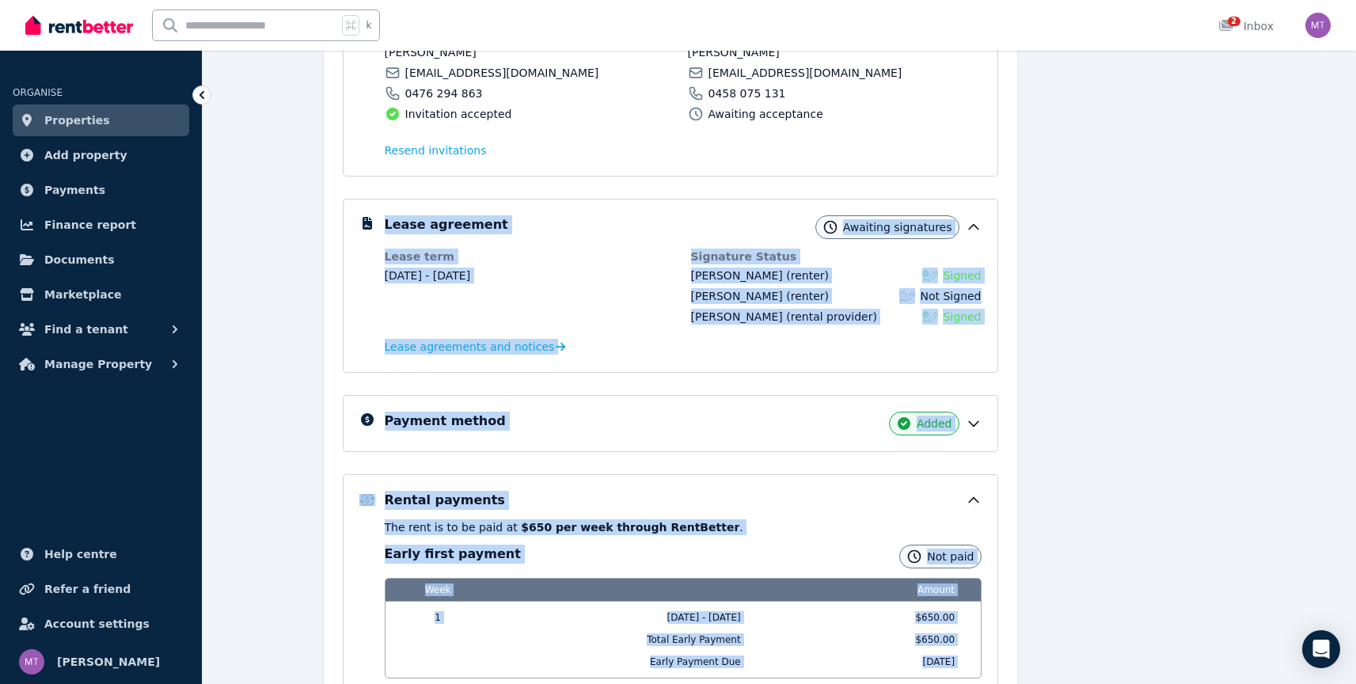
scroll to position [0, 0]
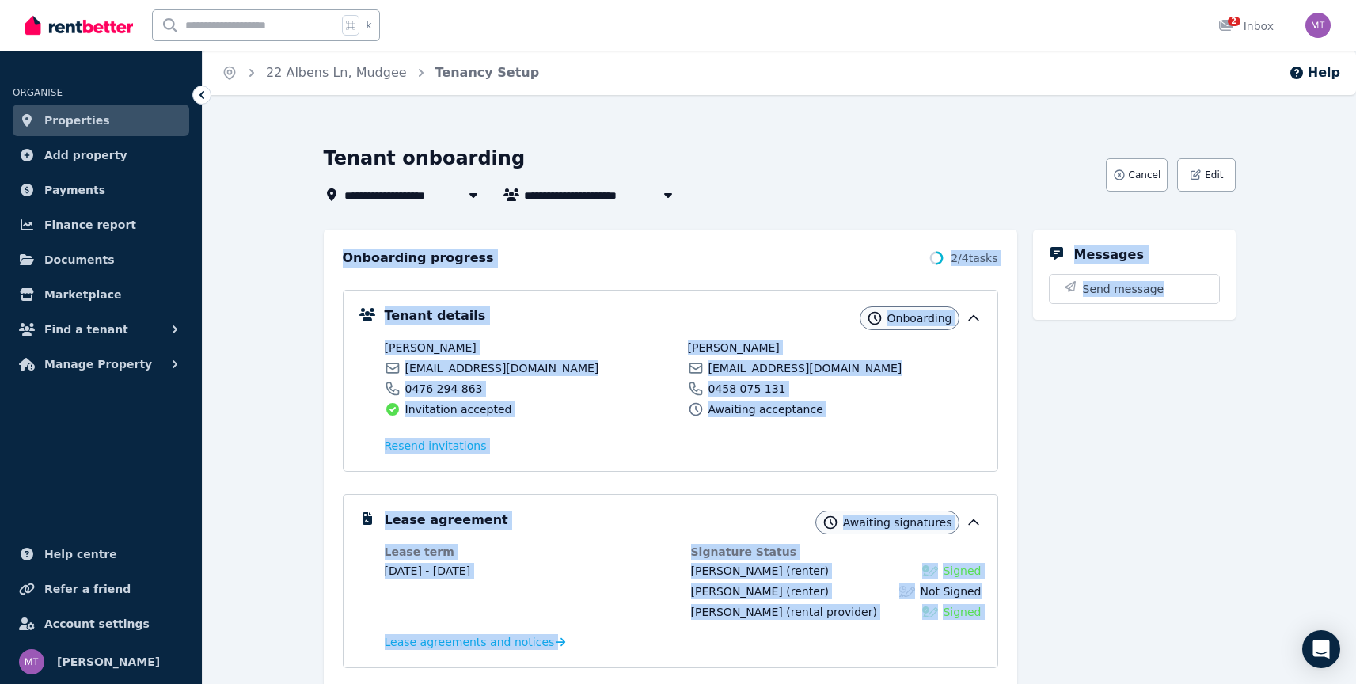
drag, startPoint x: 1103, startPoint y: 609, endPoint x: 290, endPoint y: 228, distance: 897.9
click at [298, 218] on div "**********" at bounding box center [779, 619] width 1153 height 946
click at [287, 242] on div "**********" at bounding box center [779, 619] width 1153 height 946
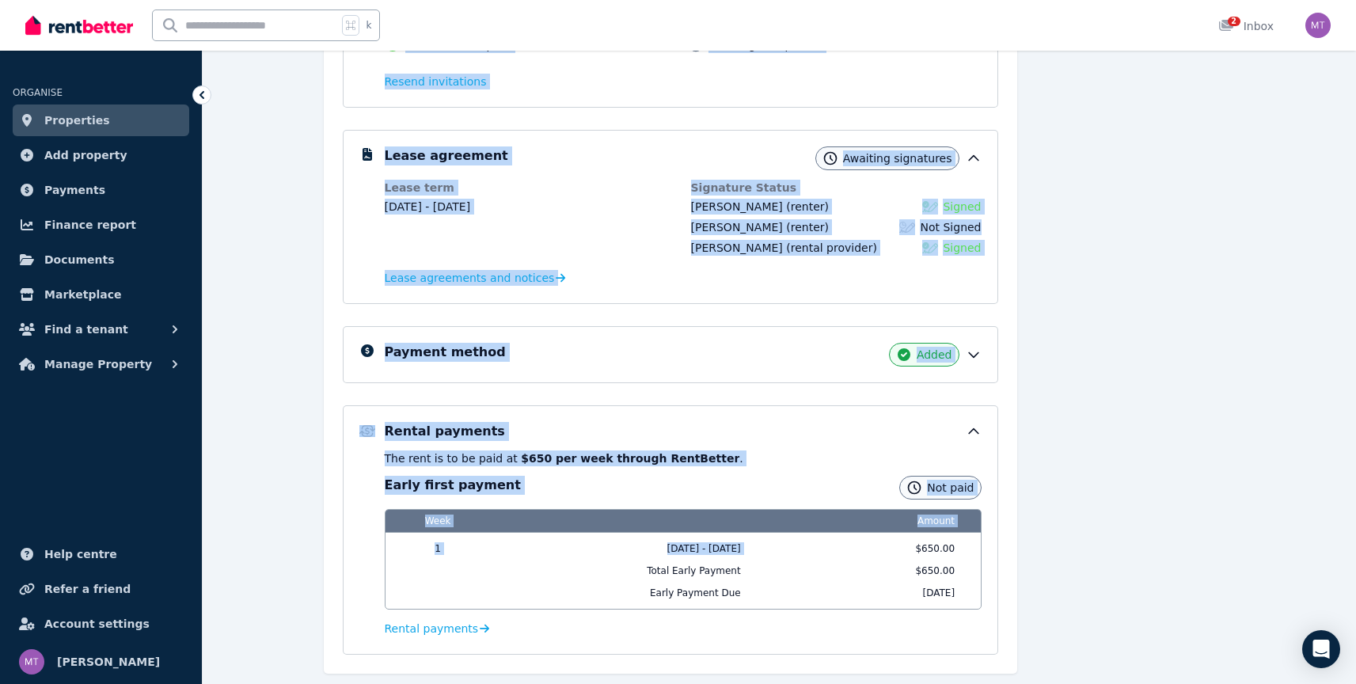
scroll to position [408, 0]
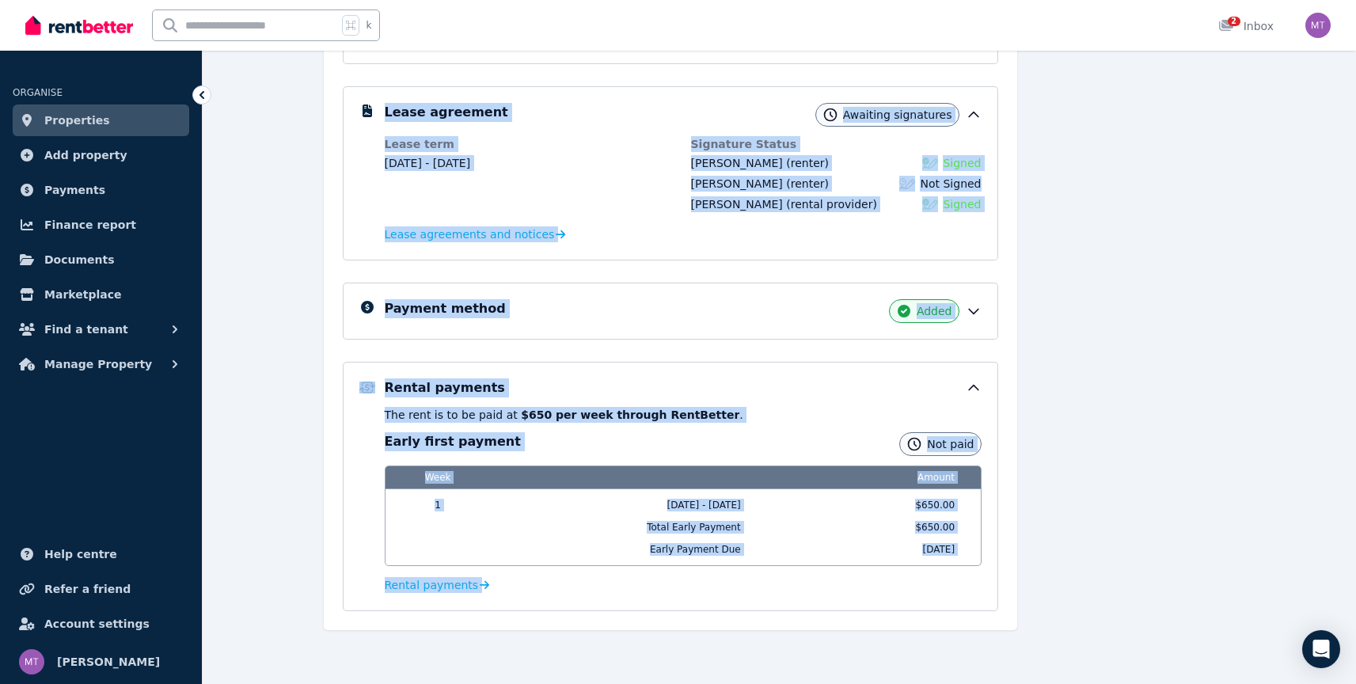
drag, startPoint x: 446, startPoint y: 306, endPoint x: 1075, endPoint y: 599, distance: 693.3
click at [1075, 599] on div "**********" at bounding box center [779, 211] width 1153 height 946
click at [1074, 598] on div "Messages Send message" at bounding box center [1134, 226] width 203 height 808
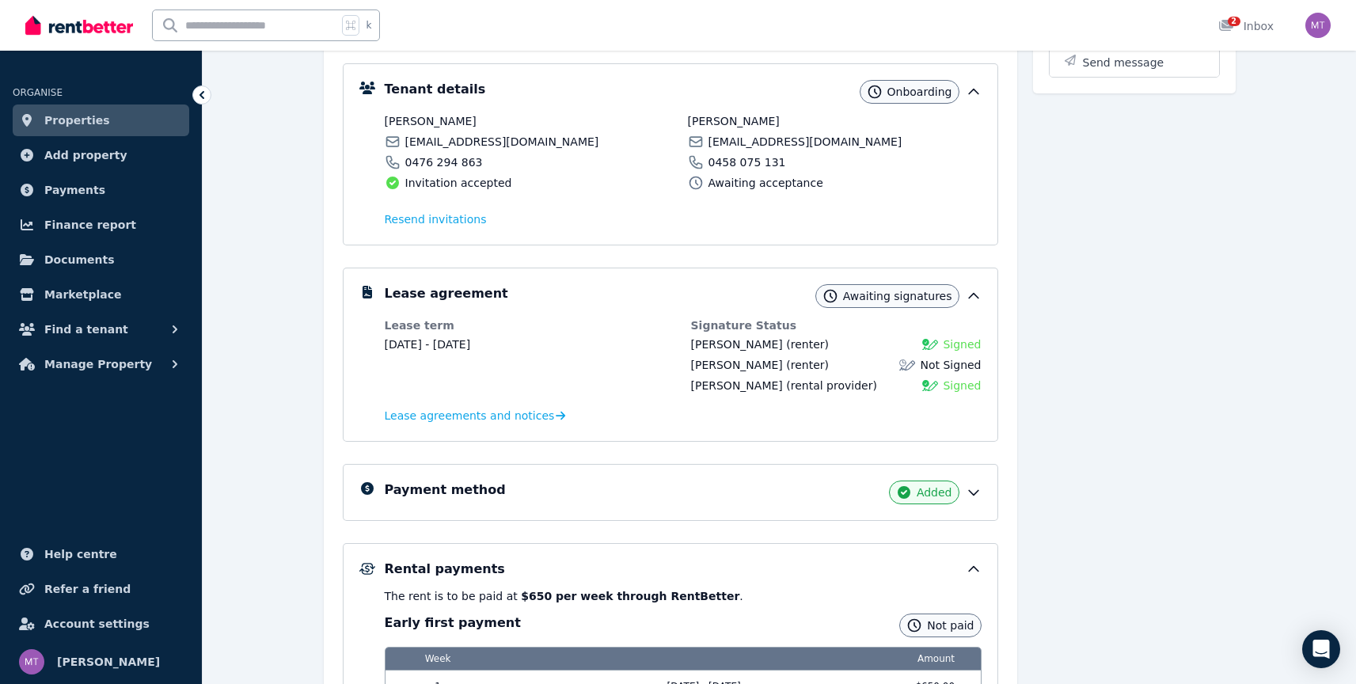
scroll to position [0, 0]
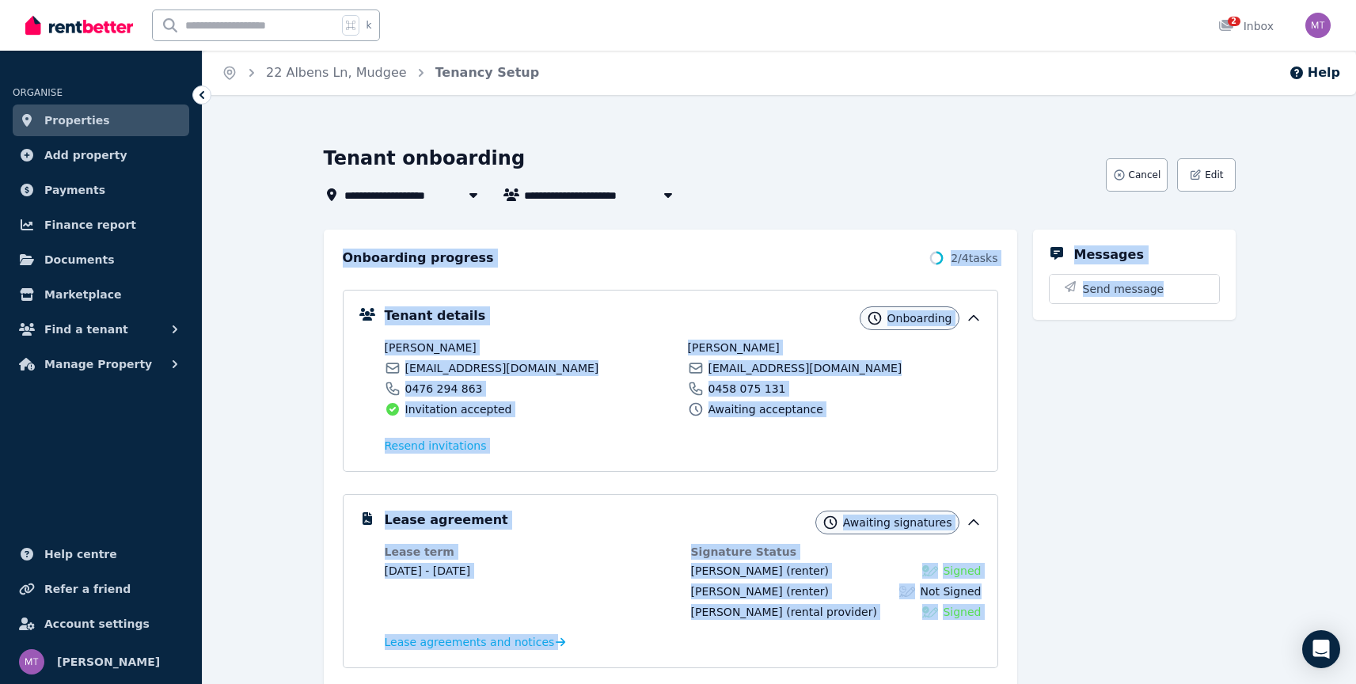
drag, startPoint x: 924, startPoint y: 579, endPoint x: 245, endPoint y: 245, distance: 756.1
click at [245, 245] on div "**********" at bounding box center [779, 619] width 1153 height 946
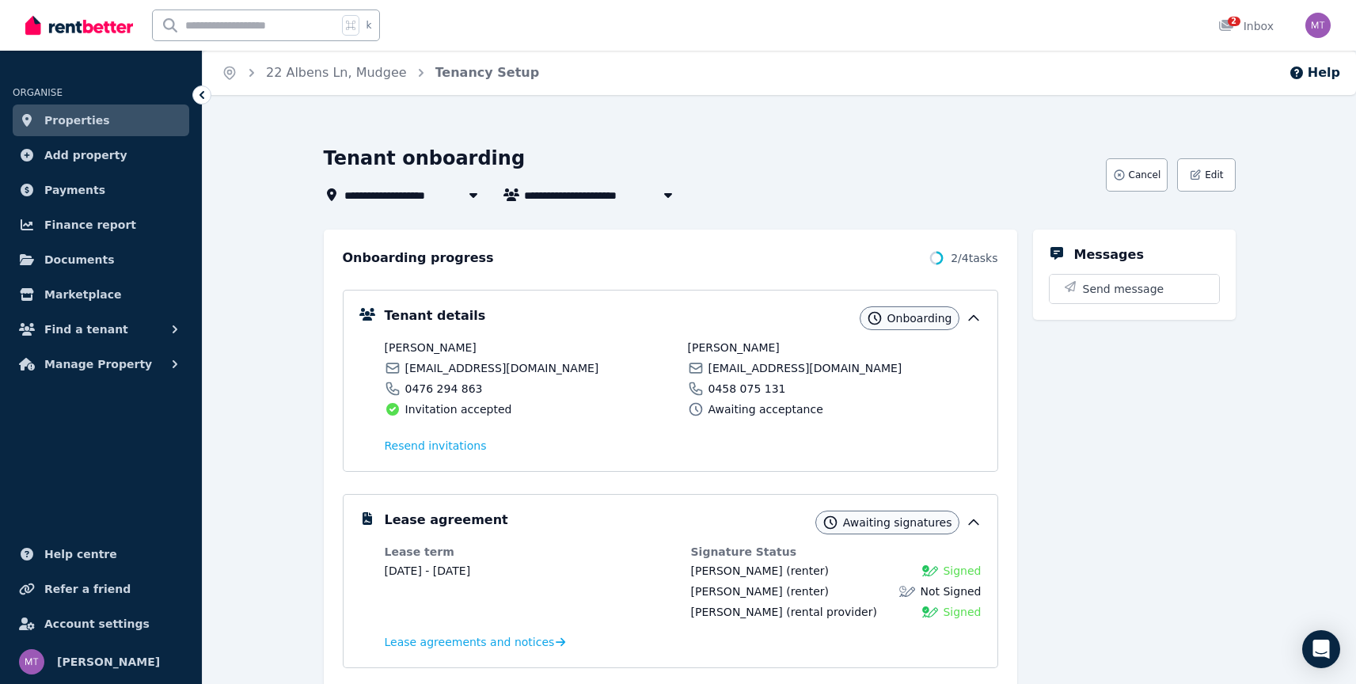
click at [279, 237] on div "**********" at bounding box center [779, 619] width 1153 height 946
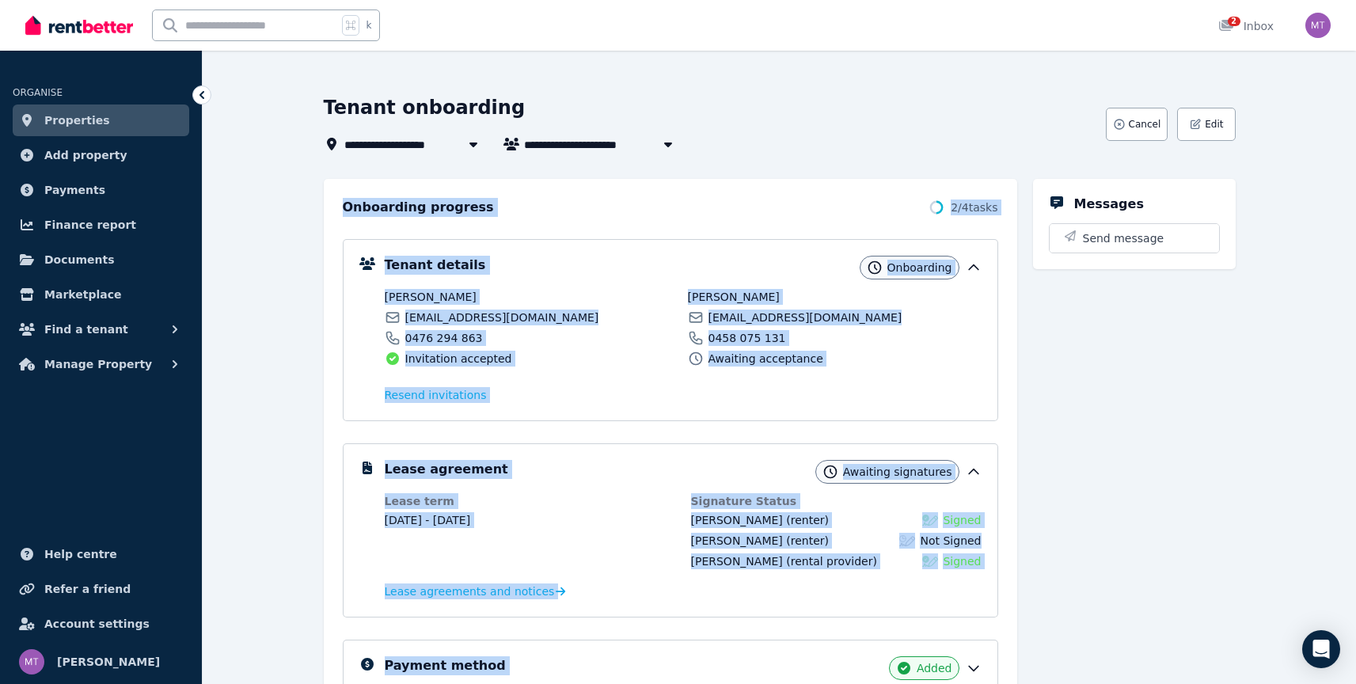
scroll to position [408, 0]
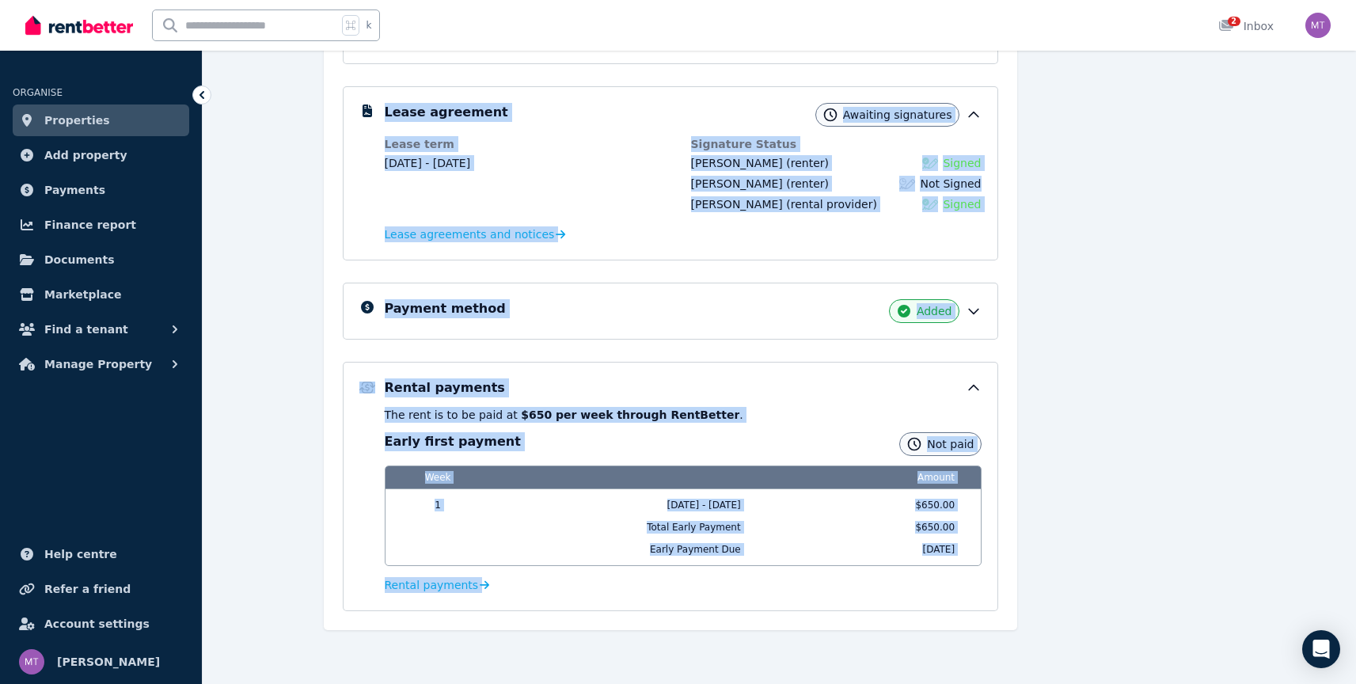
drag, startPoint x: 369, startPoint y: 287, endPoint x: 1049, endPoint y: 562, distance: 733.3
click at [1049, 562] on div "**********" at bounding box center [779, 211] width 1153 height 946
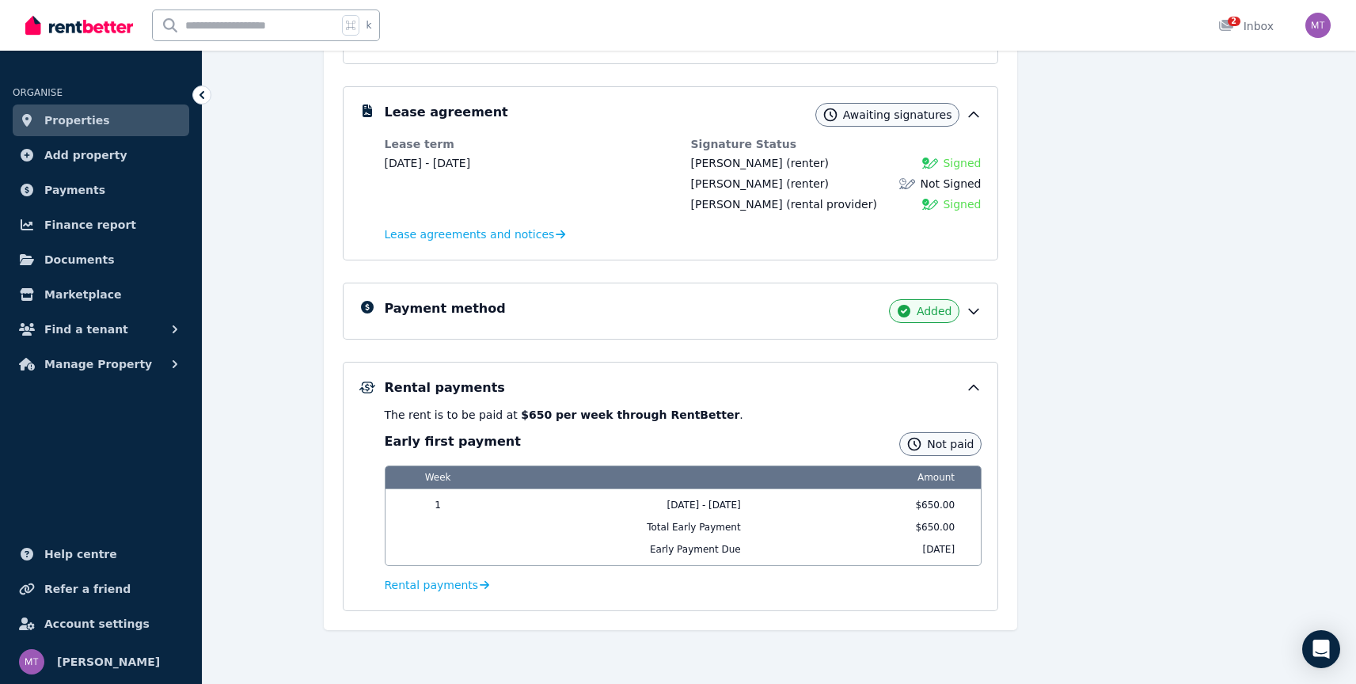
click at [1048, 568] on div "Messages Send message" at bounding box center [1134, 226] width 203 height 808
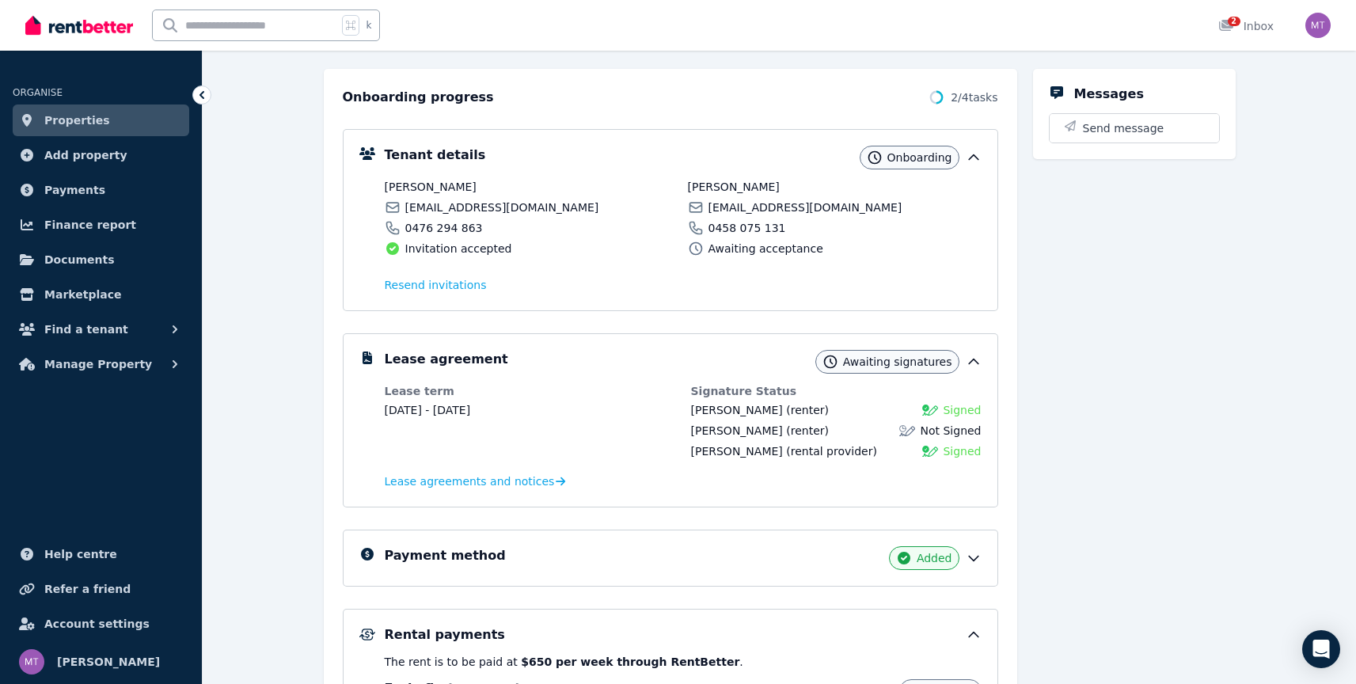
scroll to position [0, 0]
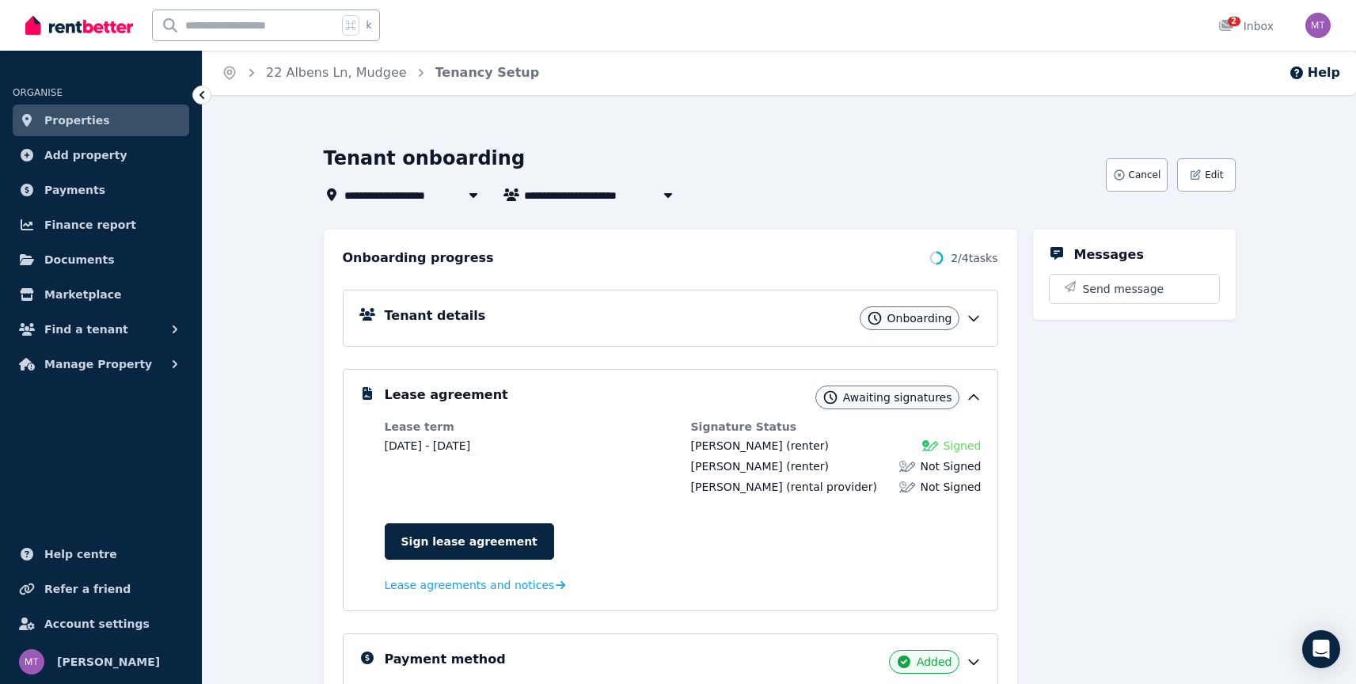
click at [92, 115] on span "Properties" at bounding box center [77, 120] width 66 height 19
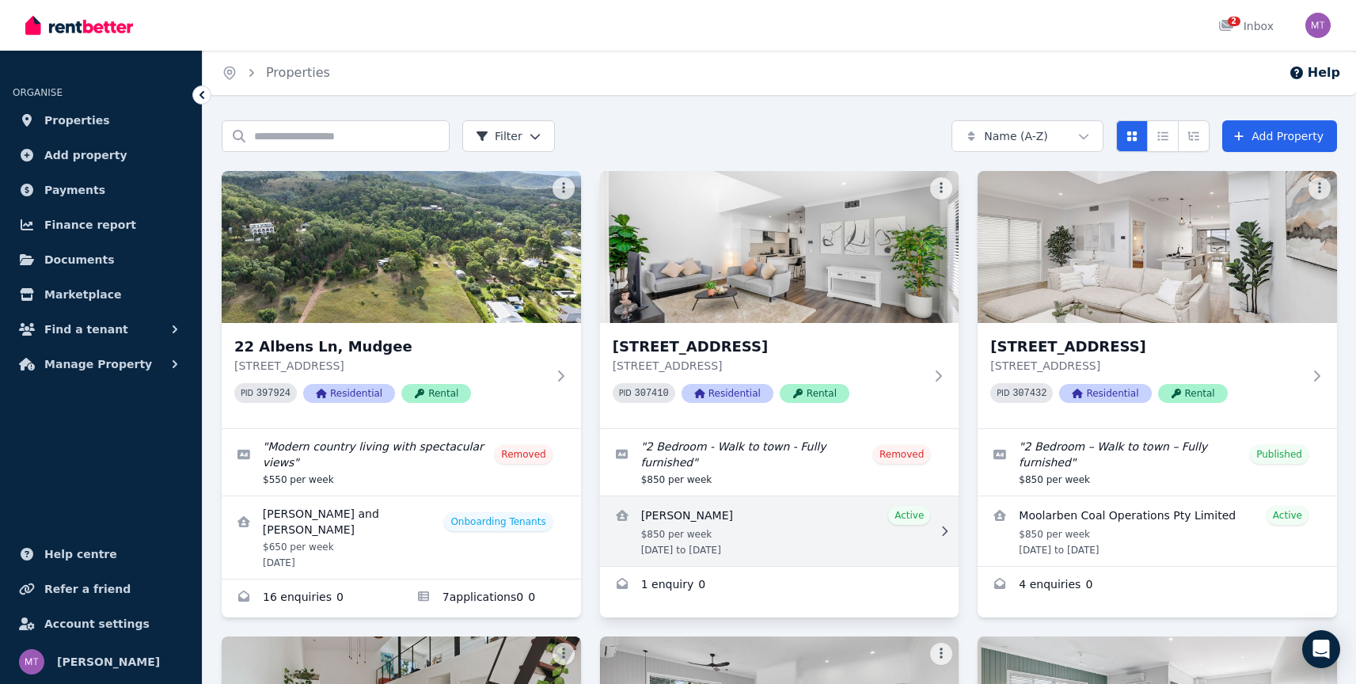
click at [804, 527] on link "View details for Toby Simkin" at bounding box center [779, 531] width 359 height 70
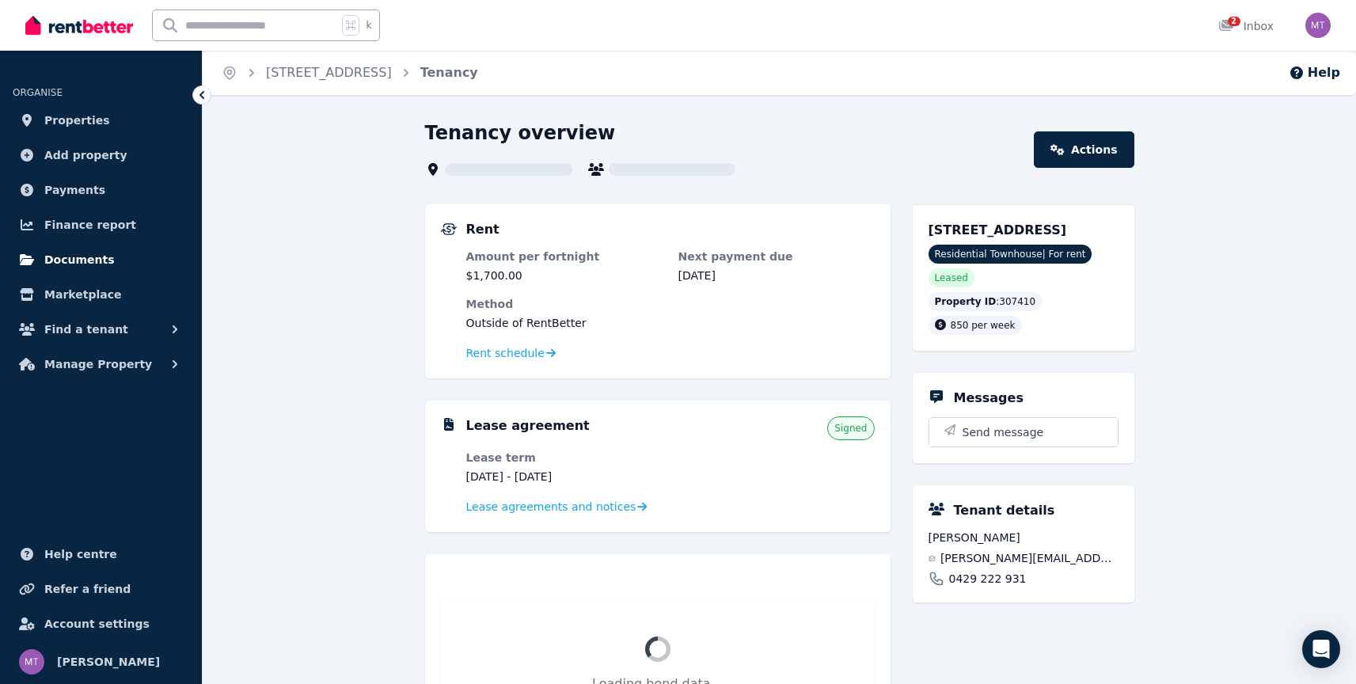
click at [78, 256] on span "Documents" at bounding box center [79, 259] width 70 height 19
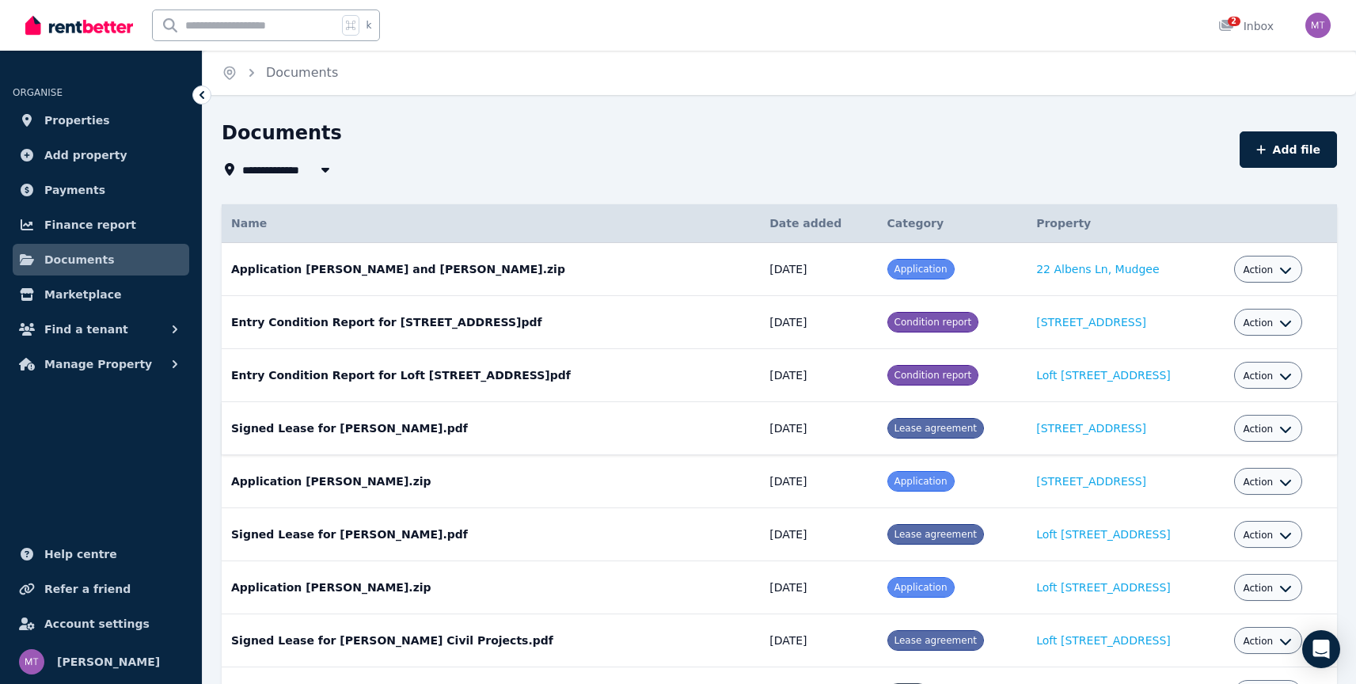
click at [345, 432] on td "Signed Lease for [PERSON_NAME].pdf Date added: [DATE] Category: Lease agreement…" at bounding box center [491, 428] width 538 height 53
click at [1271, 427] on button "Action" at bounding box center [1267, 429] width 49 height 13
click at [1194, 488] on link "View" at bounding box center [1219, 493] width 152 height 28
